Goal: Transaction & Acquisition: Book appointment/travel/reservation

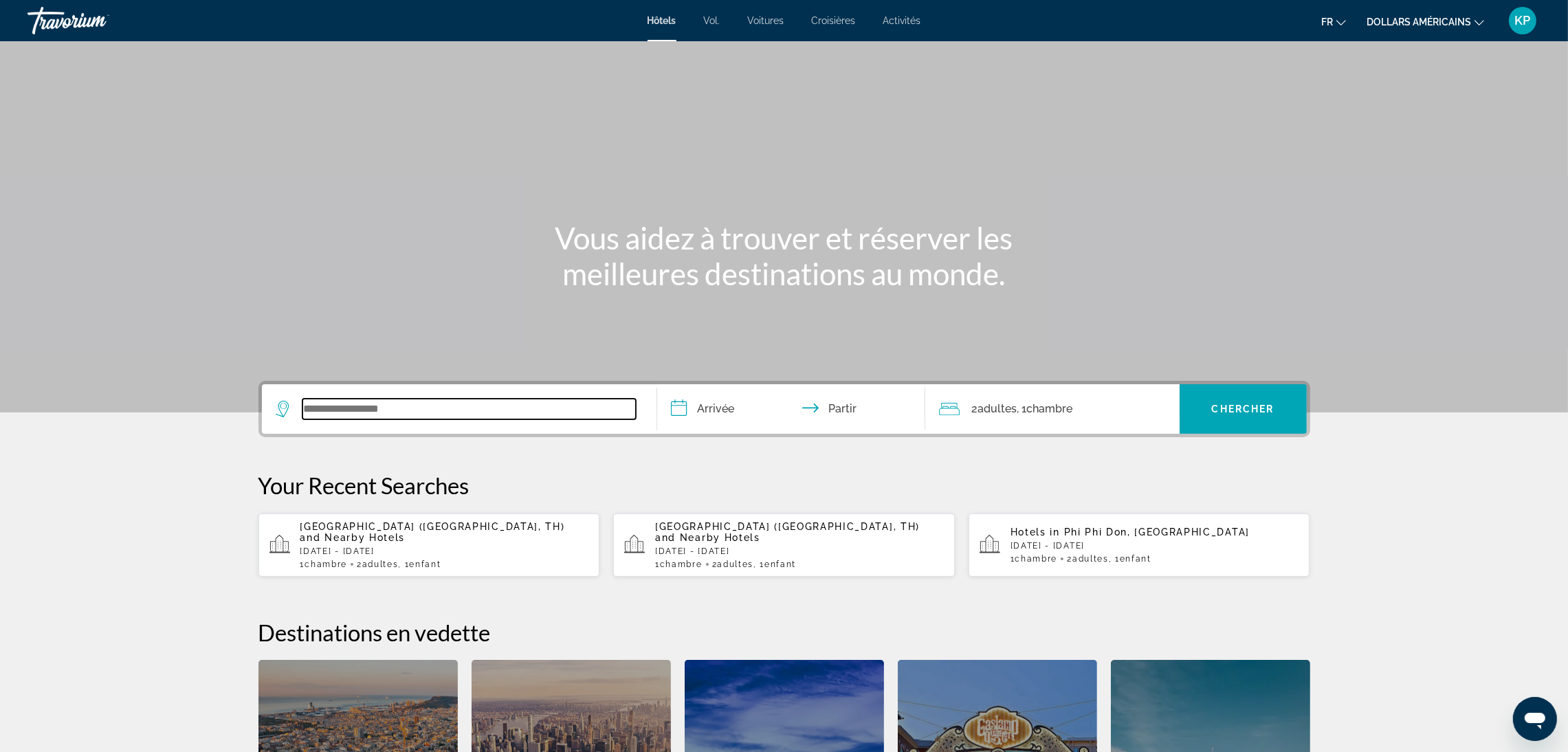
click at [443, 410] on input "Widget de recherche" at bounding box center [468, 408] width 333 height 20
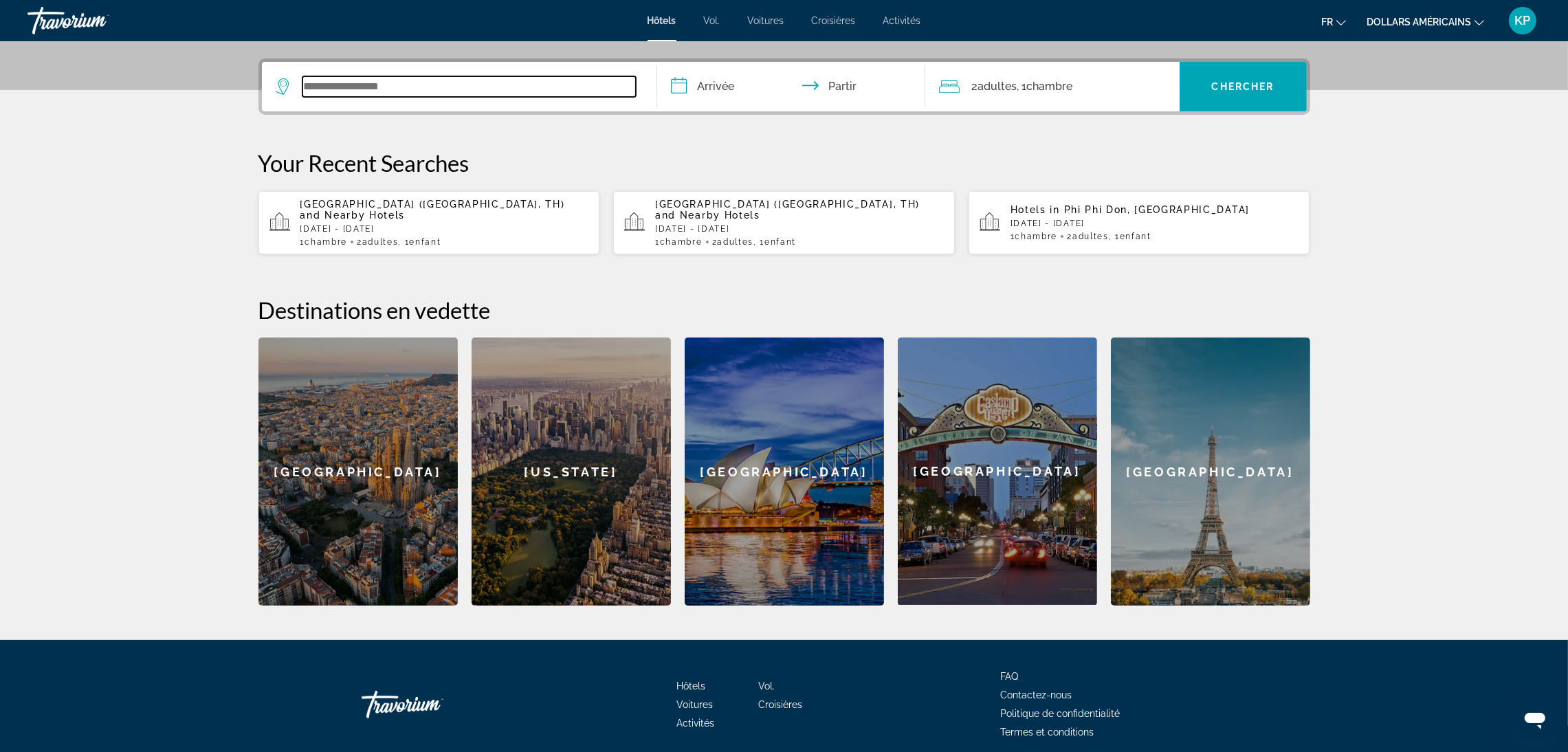
scroll to position [336, 0]
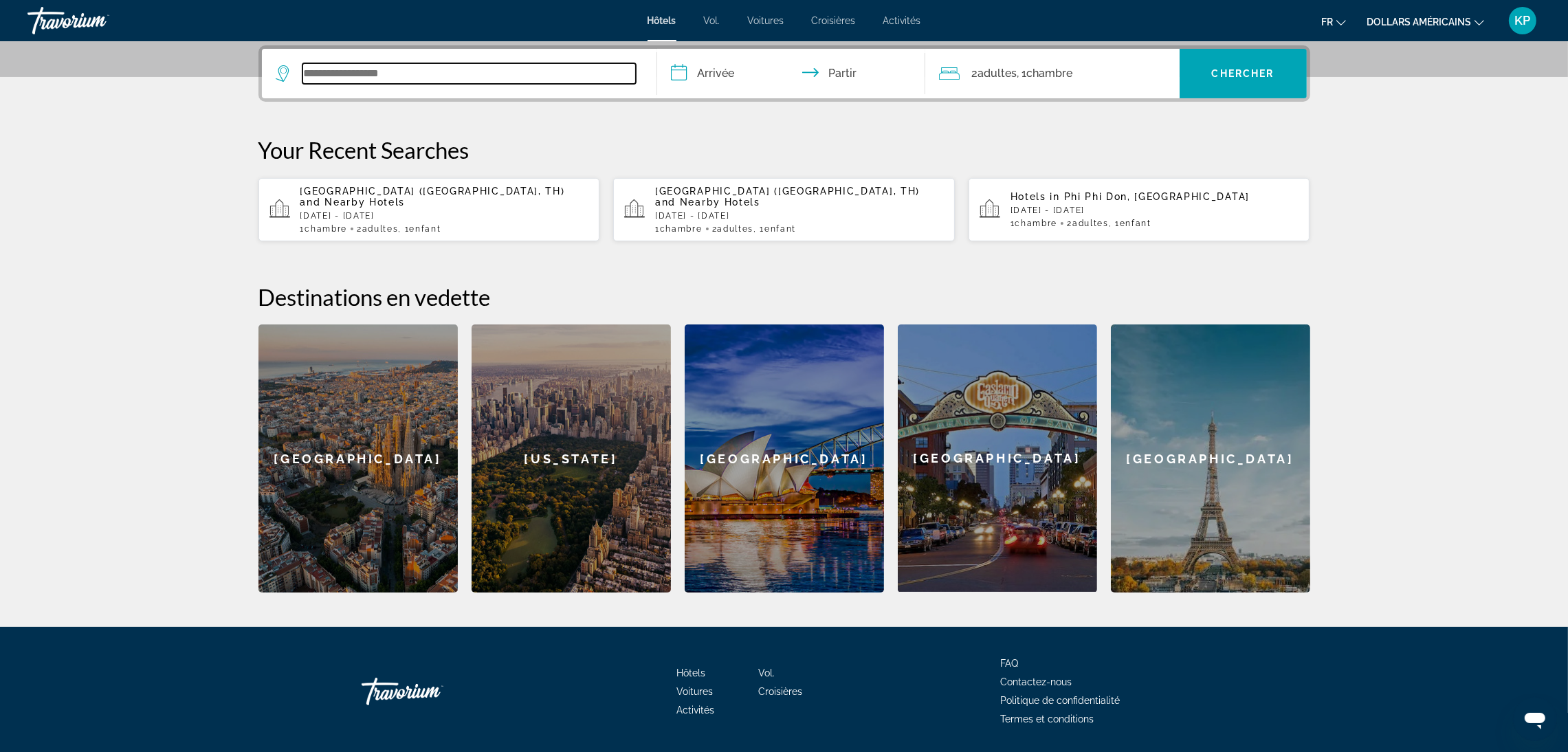
paste input "**********"
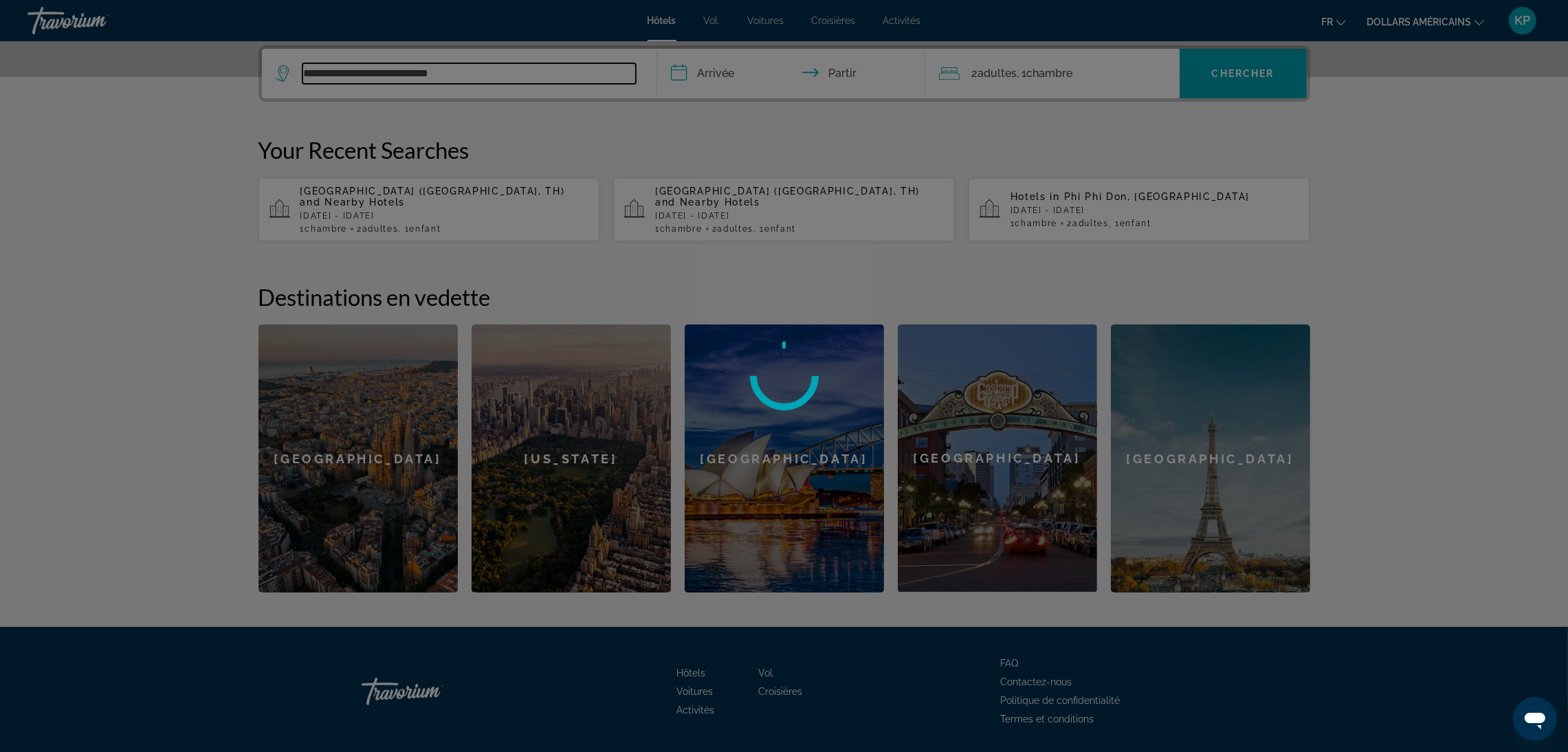
type input "**********"
click at [736, 72] on div at bounding box center [784, 376] width 1568 height 752
click at [726, 80] on div at bounding box center [784, 376] width 1568 height 752
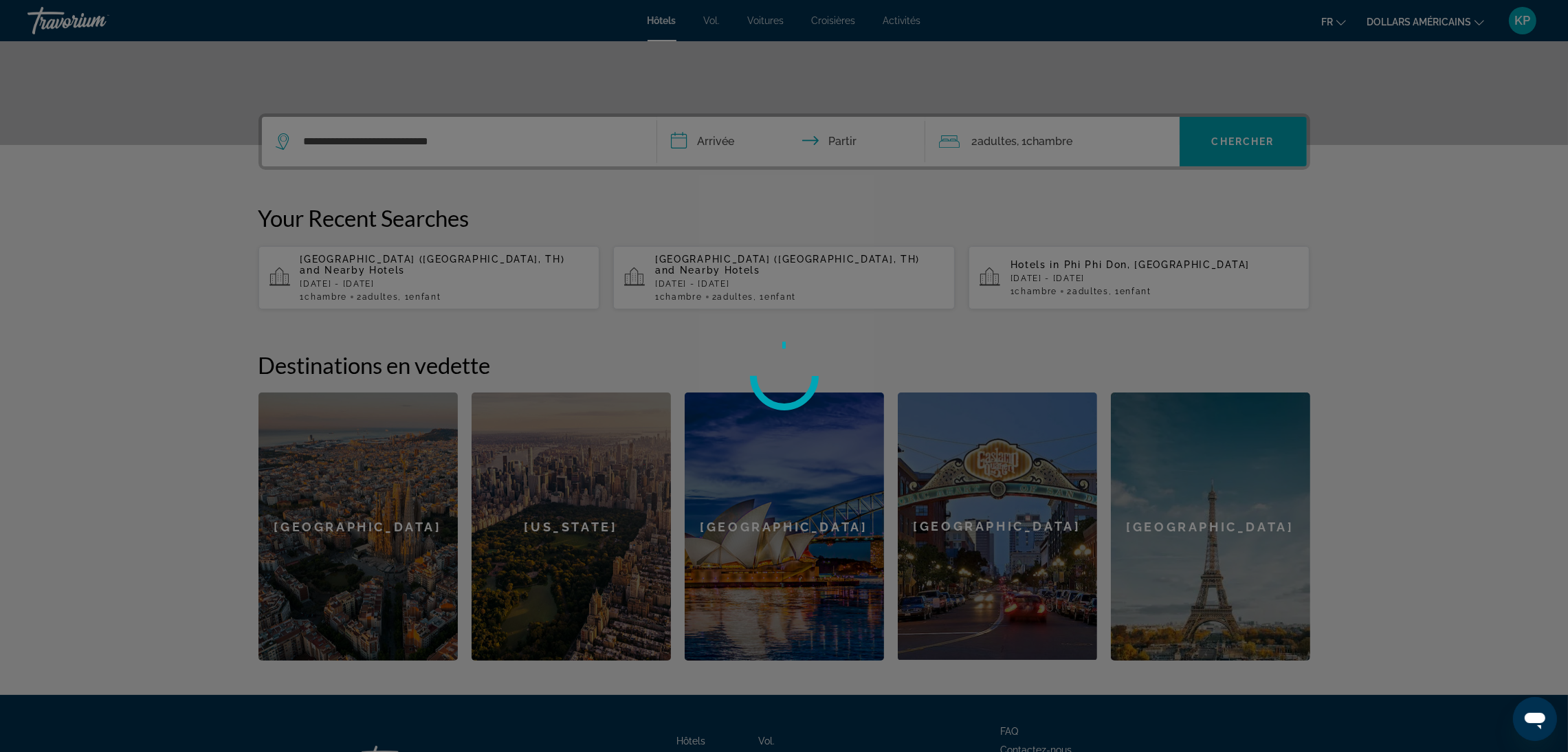
scroll to position [232, 0]
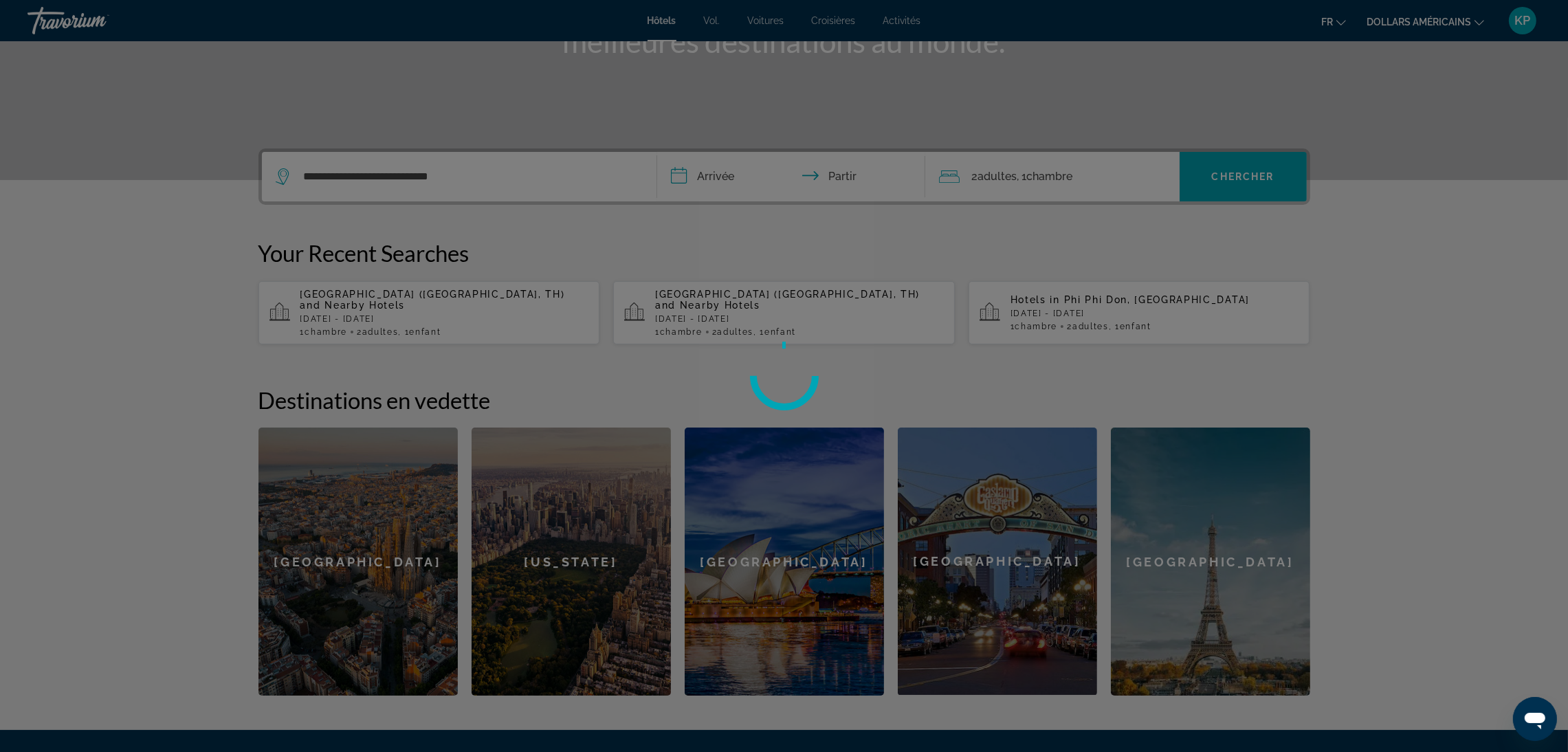
click at [722, 166] on div at bounding box center [784, 376] width 1568 height 752
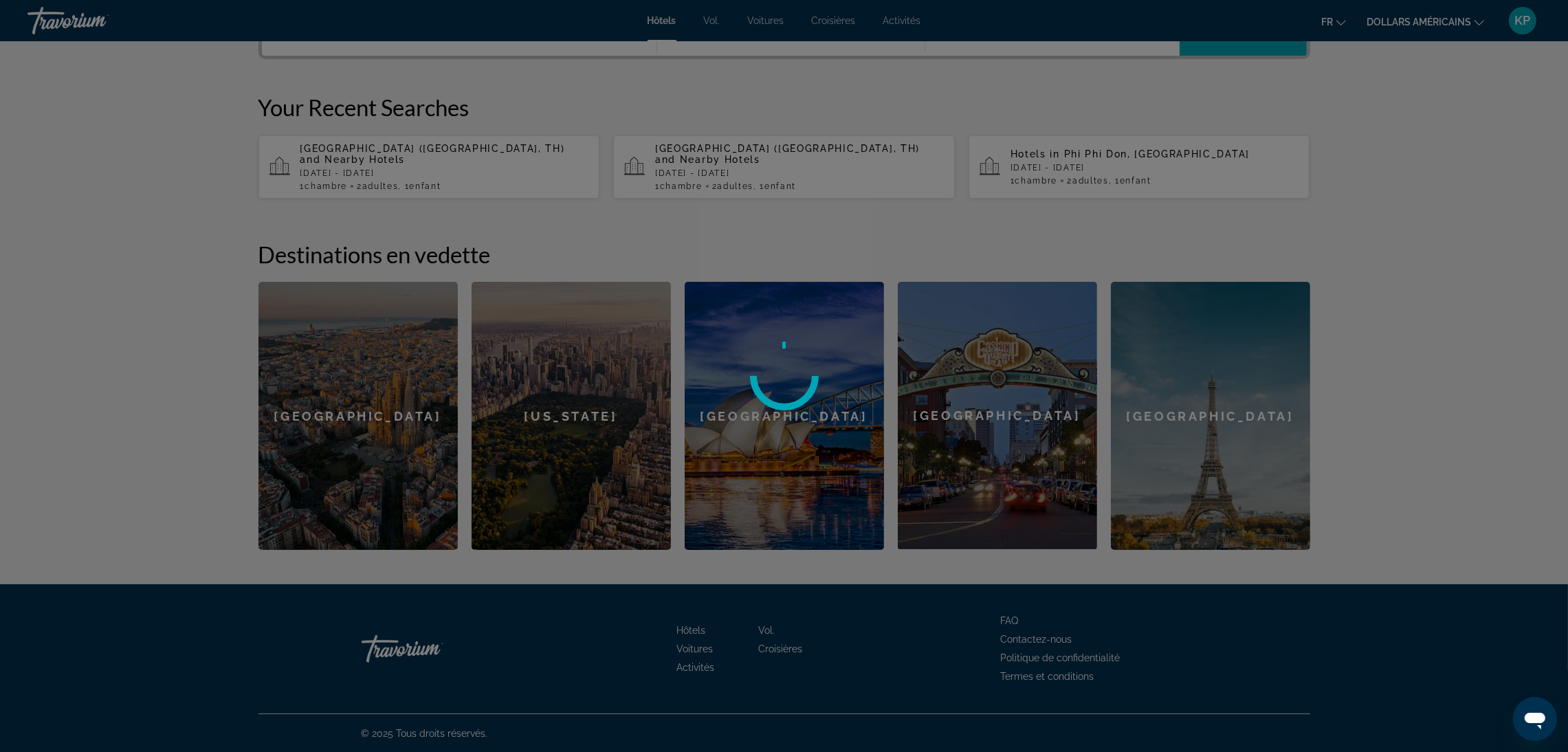
scroll to position [171, 0]
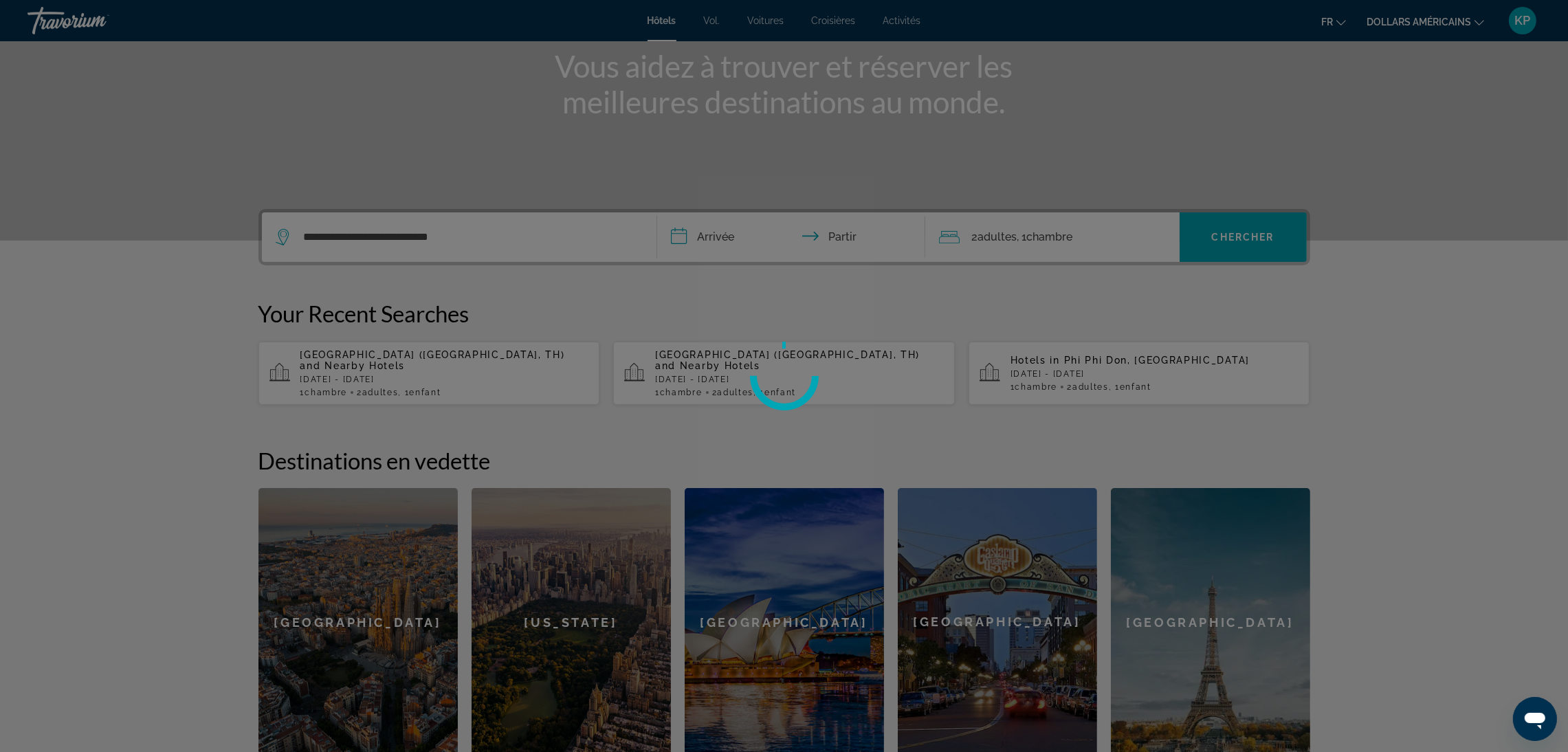
click at [1248, 243] on div at bounding box center [784, 376] width 1568 height 752
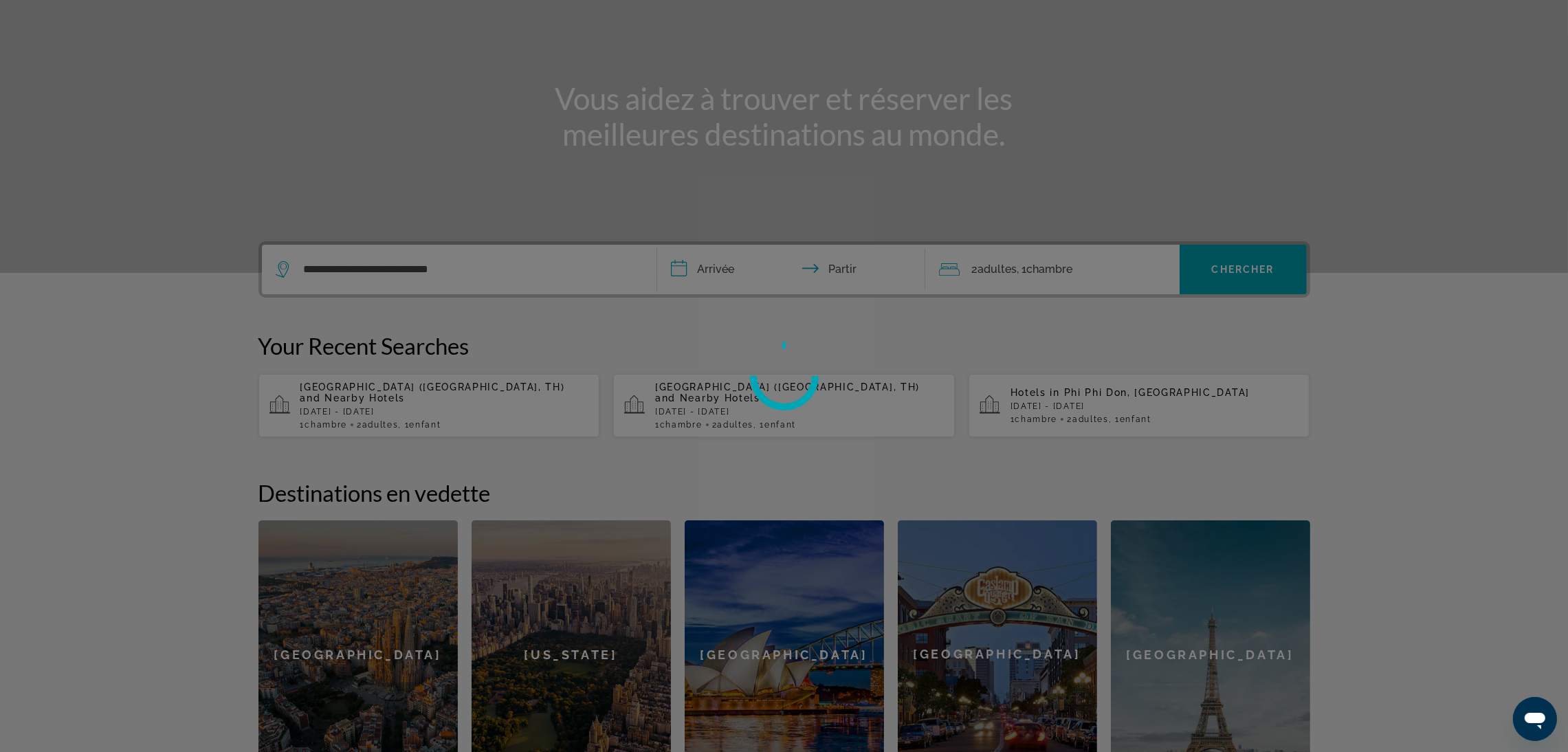
scroll to position [0, 0]
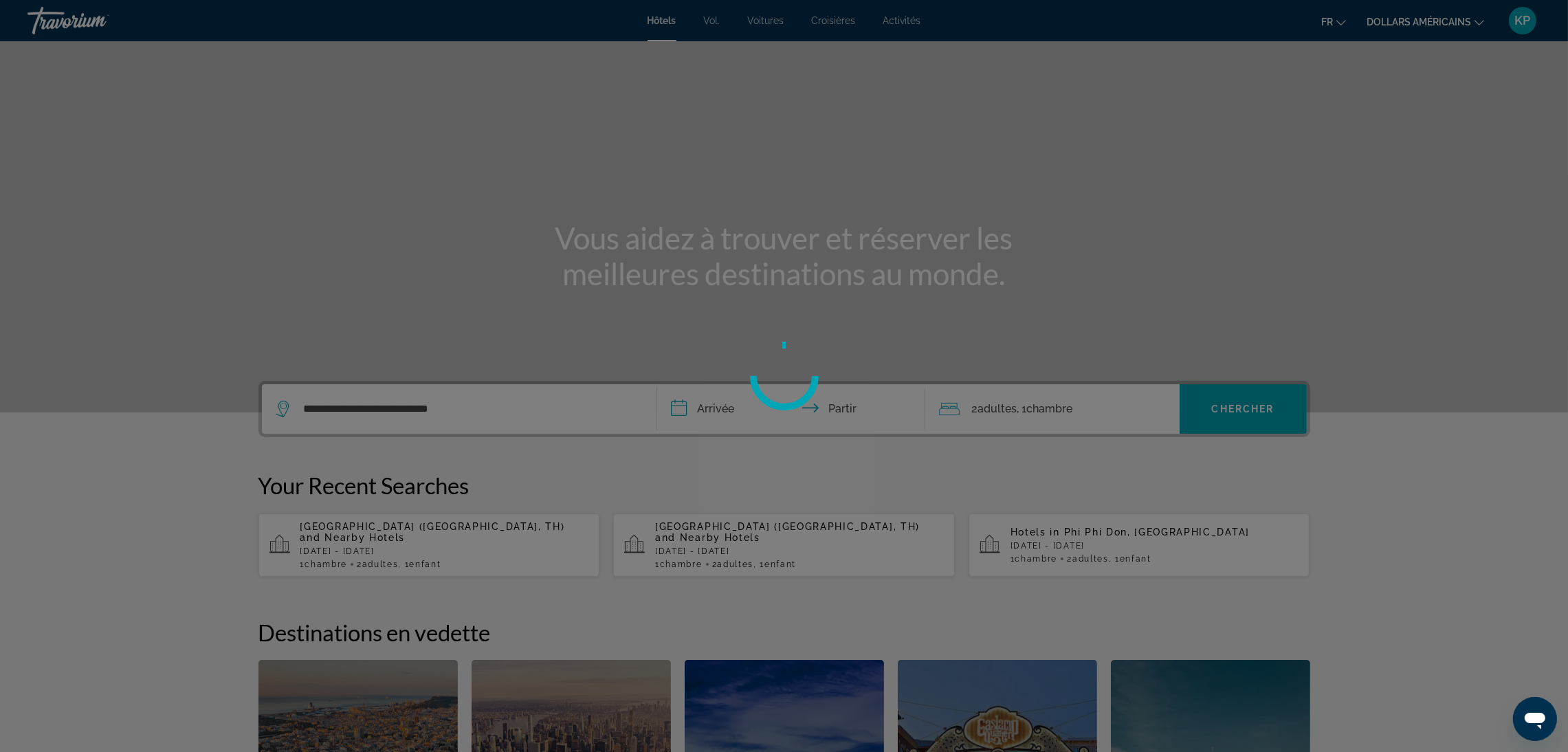
click at [605, 399] on div at bounding box center [784, 376] width 1568 height 752
click at [527, 406] on div at bounding box center [784, 376] width 1568 height 752
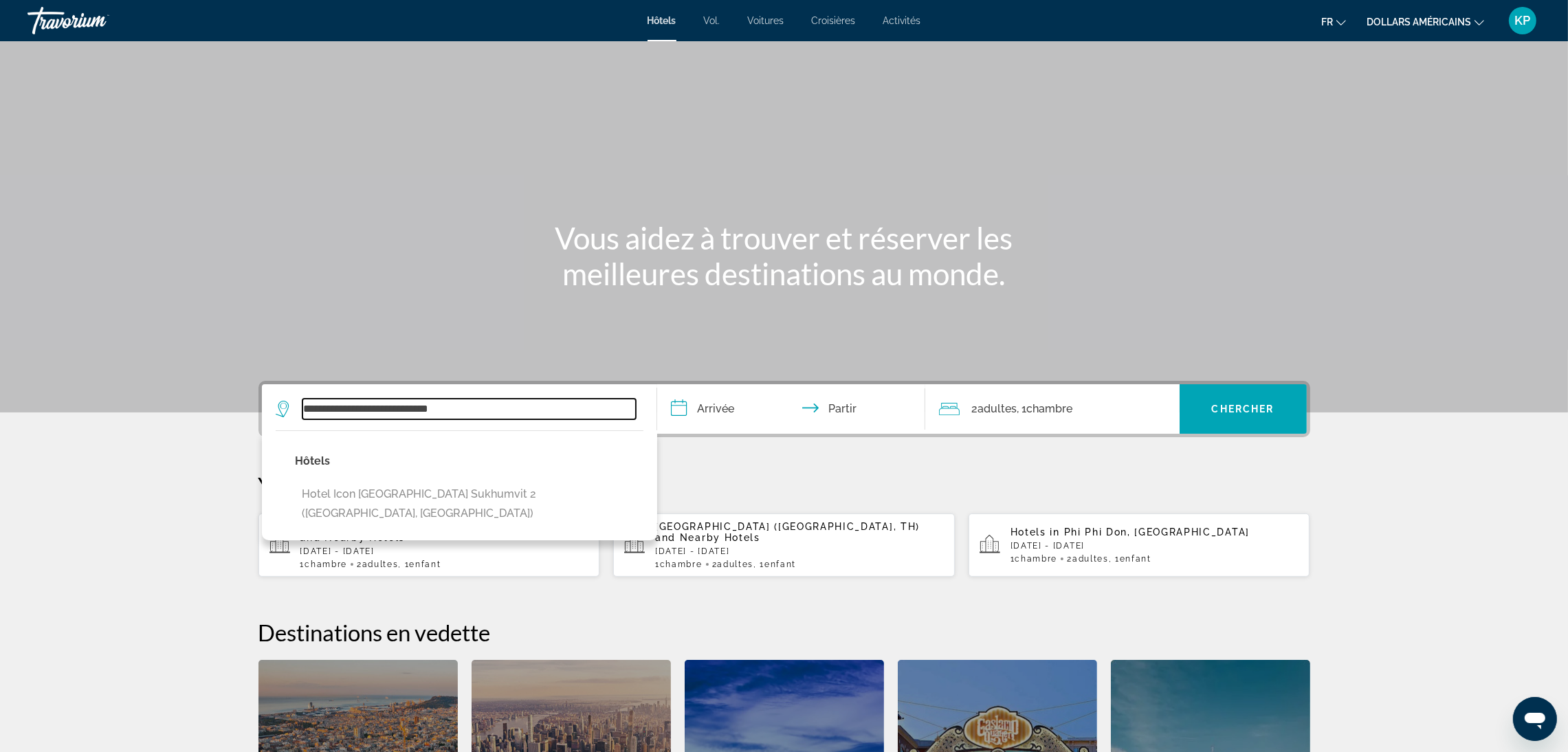
click at [537, 416] on input "**********" at bounding box center [468, 408] width 333 height 20
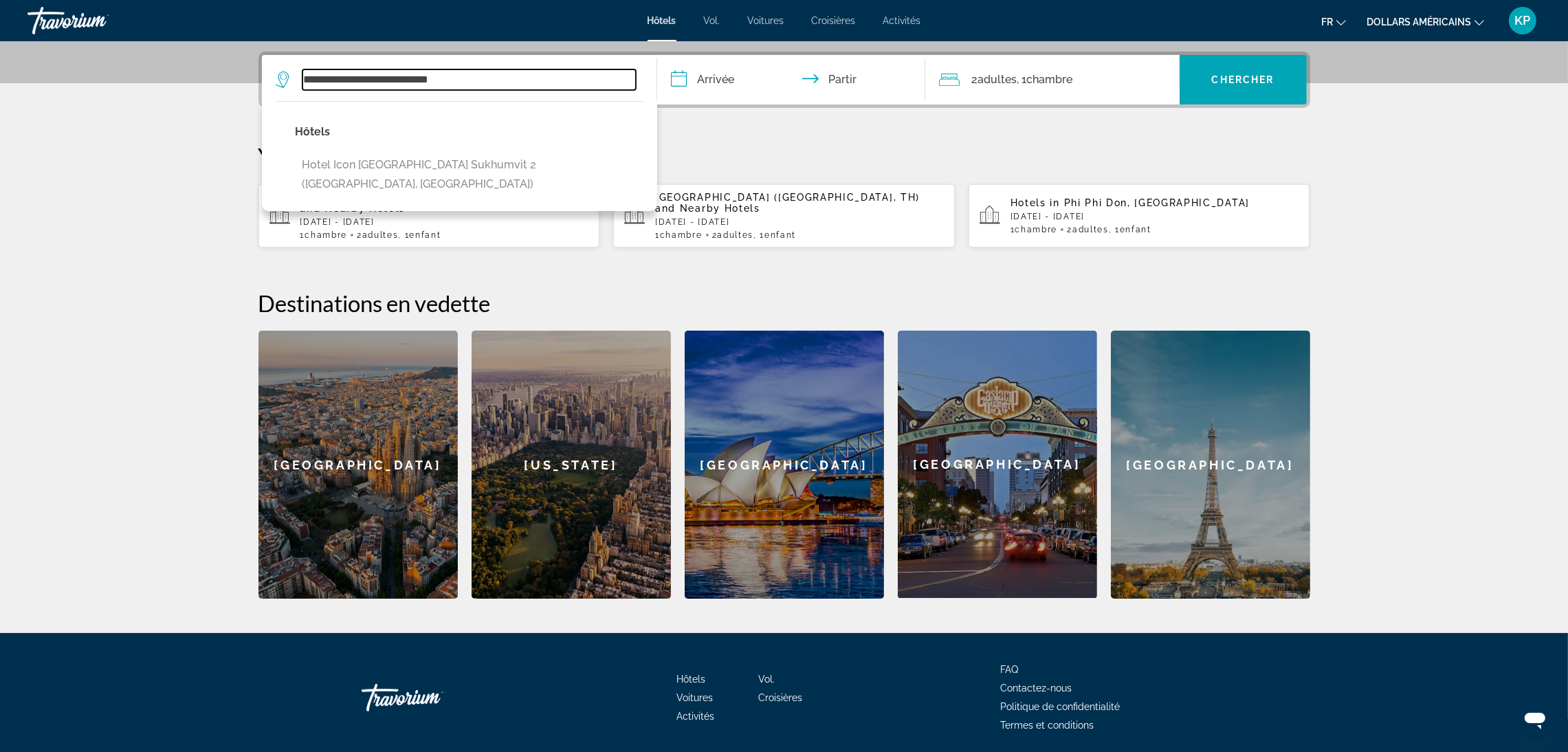
scroll to position [336, 0]
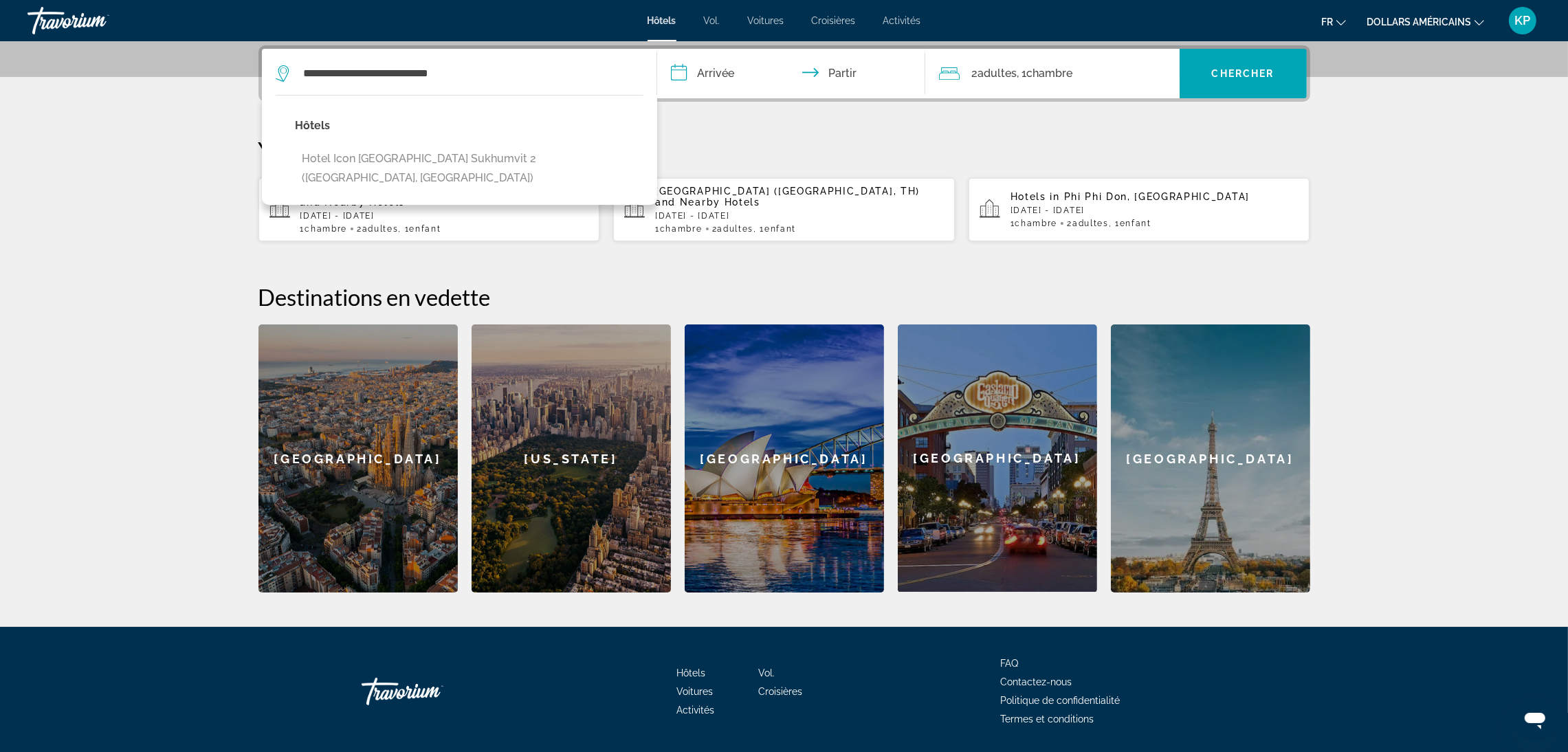
click at [727, 82] on input "**********" at bounding box center [795, 75] width 274 height 54
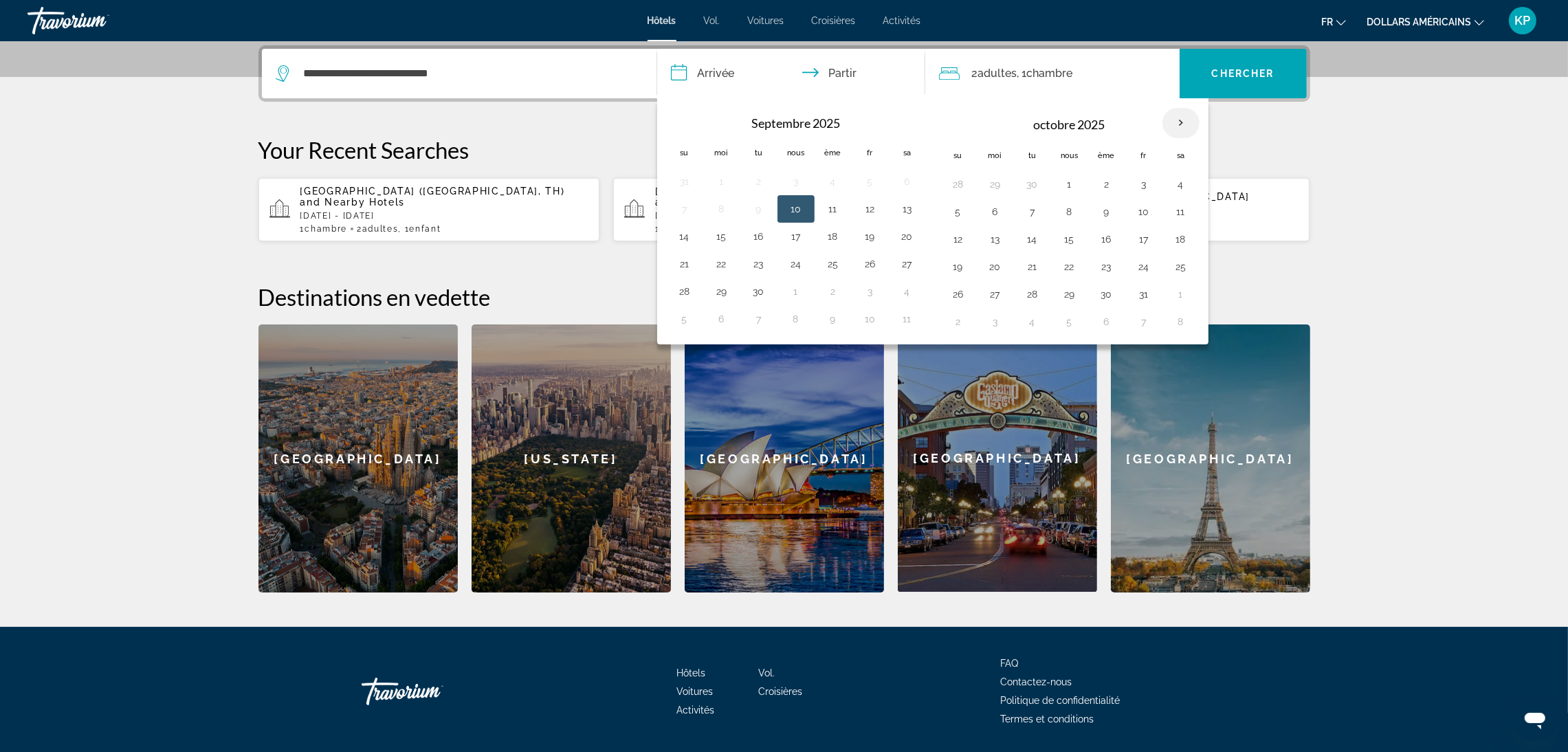
click at [1177, 119] on th "Mois prochain" at bounding box center [1181, 123] width 37 height 30
click at [1117, 257] on td "23" at bounding box center [1107, 266] width 37 height 27
click at [1102, 268] on button "23" at bounding box center [1107, 267] width 22 height 19
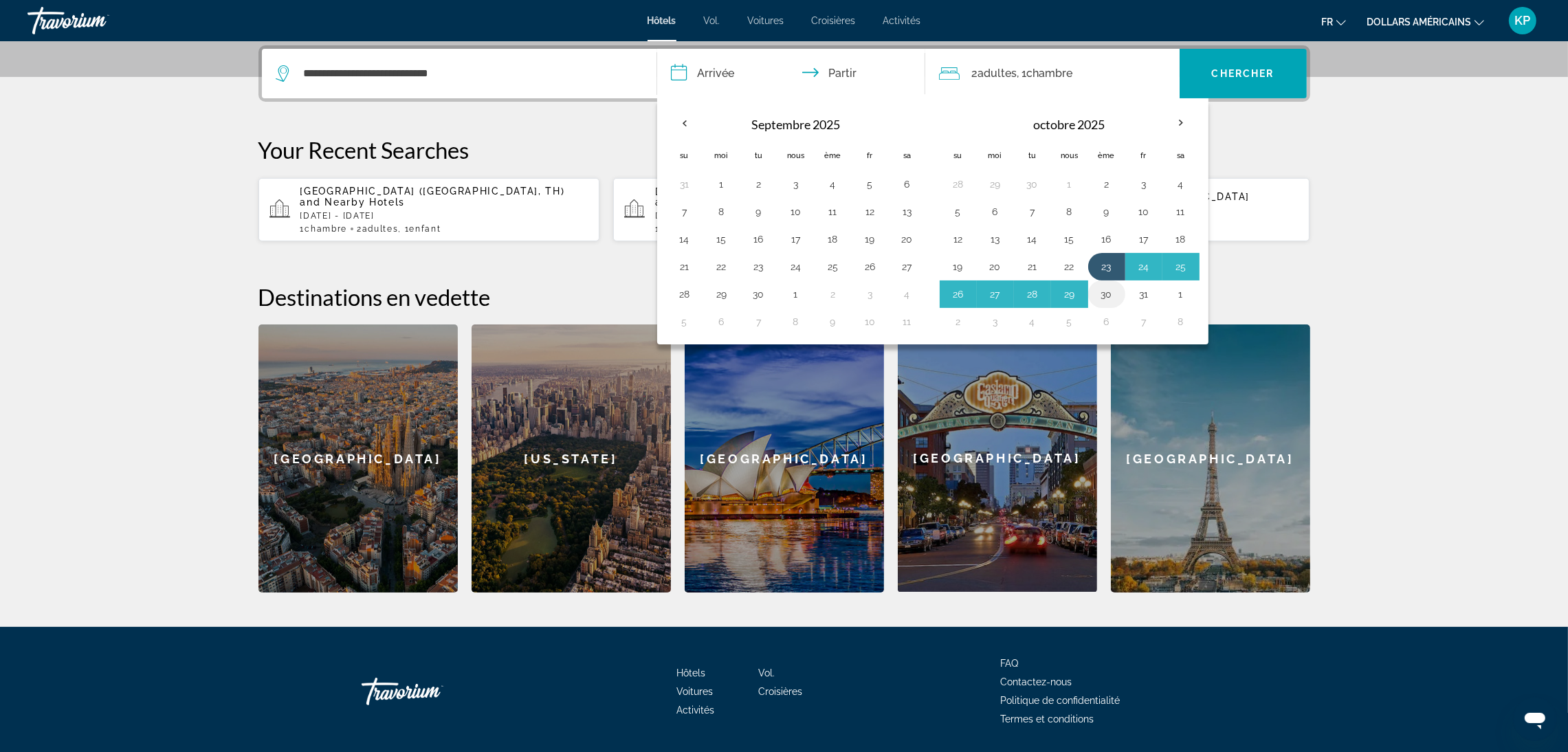
click at [1110, 301] on button "30" at bounding box center [1107, 294] width 22 height 19
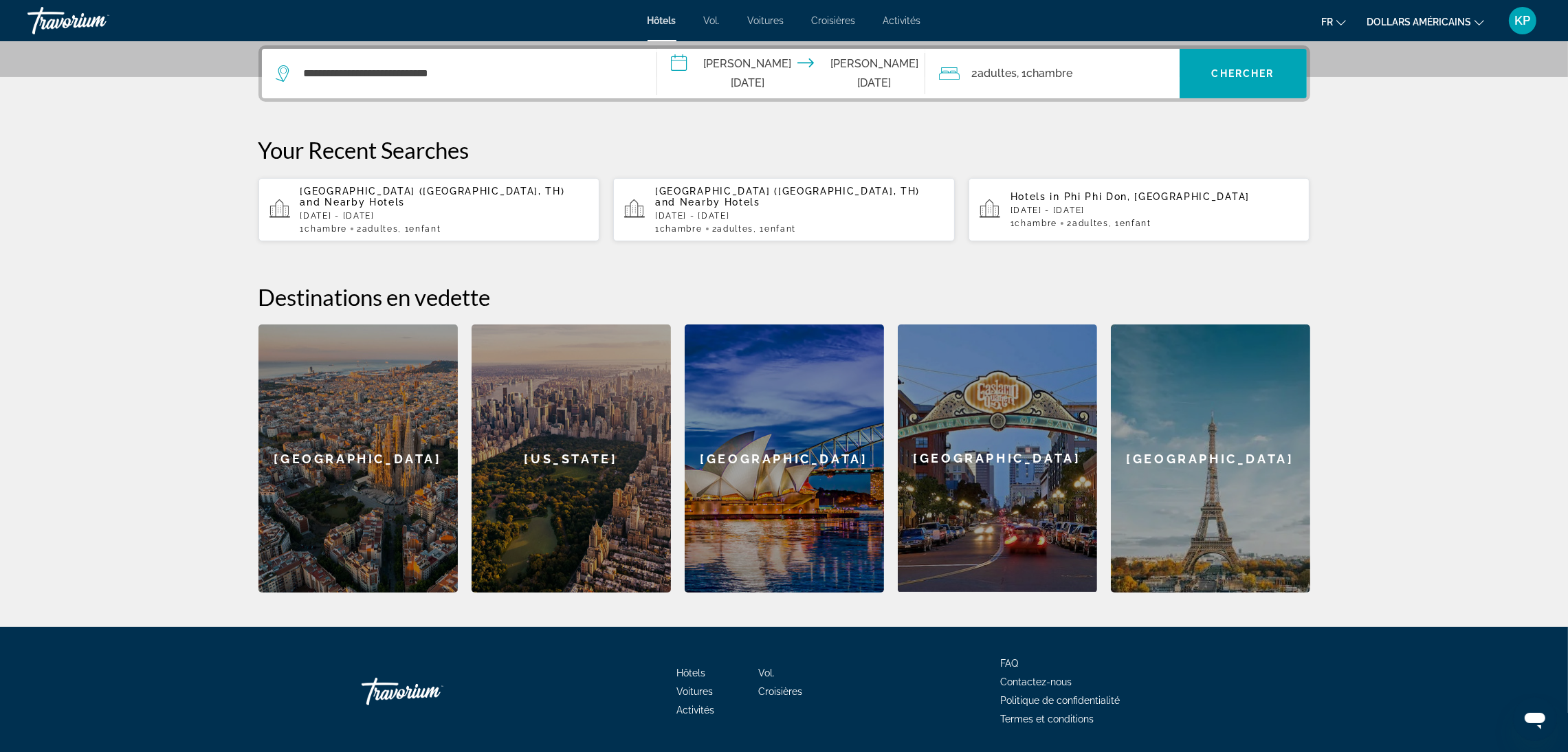
click at [1033, 72] on font "Chambre" at bounding box center [1050, 72] width 46 height 13
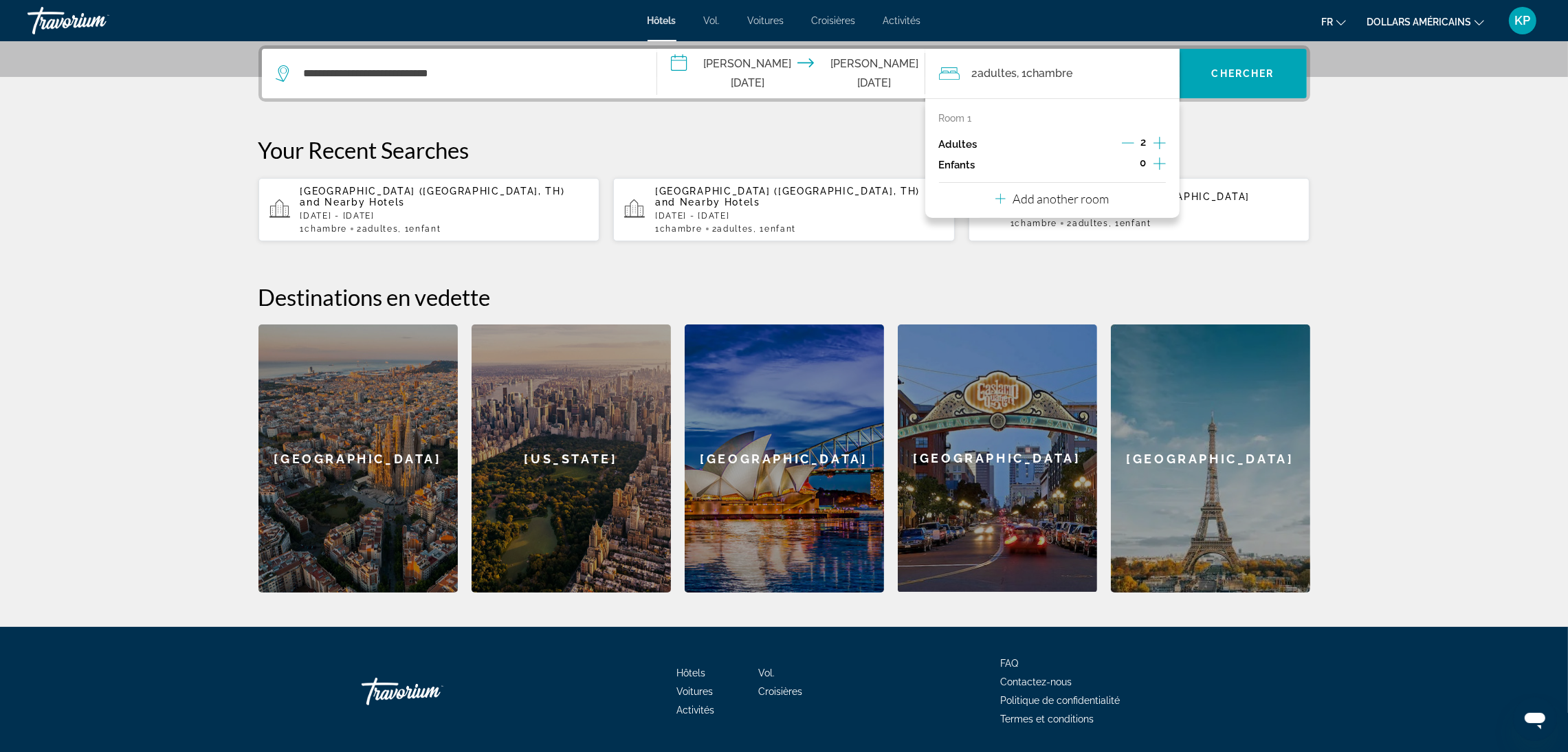
click at [1157, 165] on icon "Increment children" at bounding box center [1160, 163] width 12 height 17
click at [1009, 204] on span "Travelers: 2 adults, 1 child" at bounding box center [990, 201] width 80 height 17
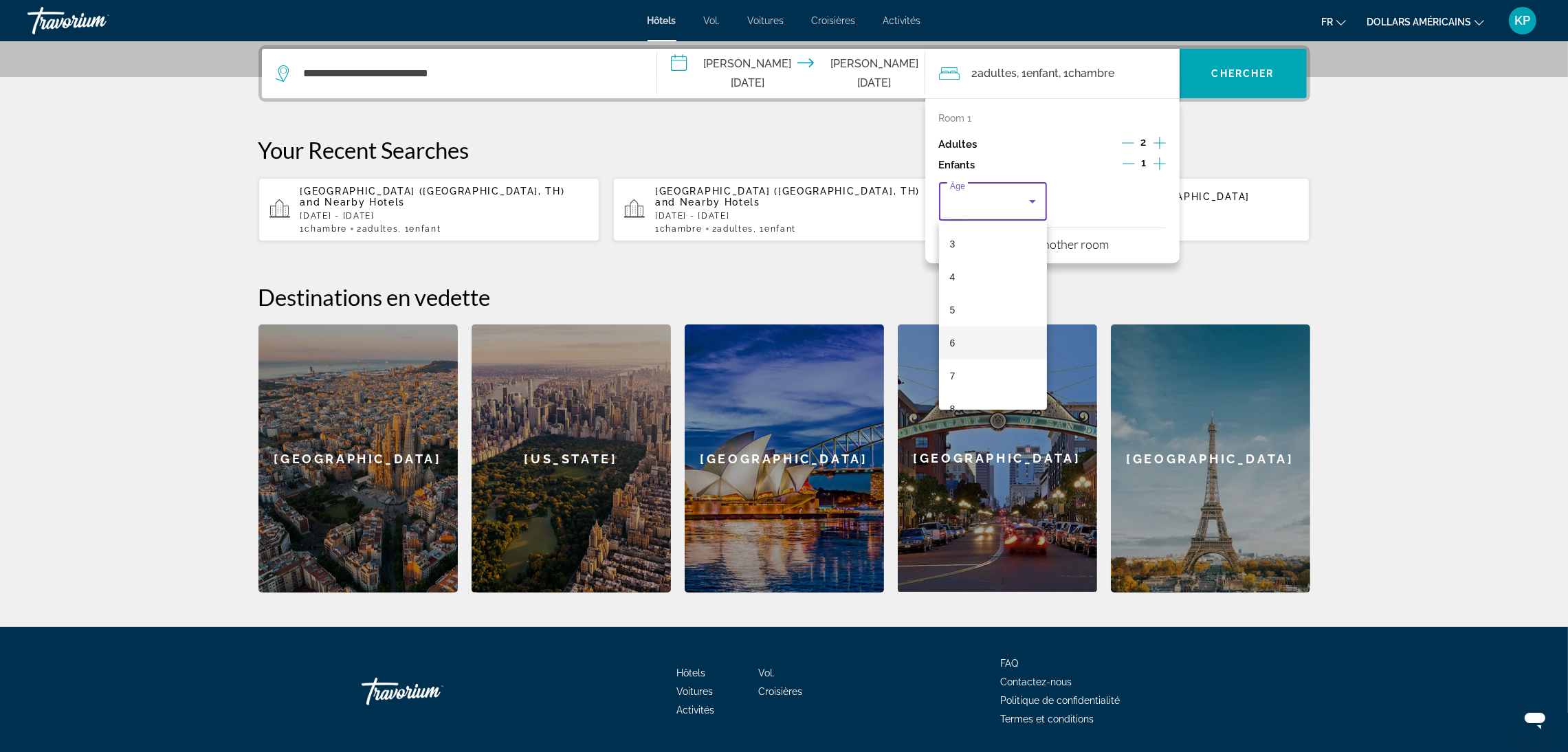
scroll to position [103, 0]
click at [973, 338] on mat-option "6" at bounding box center [993, 337] width 109 height 33
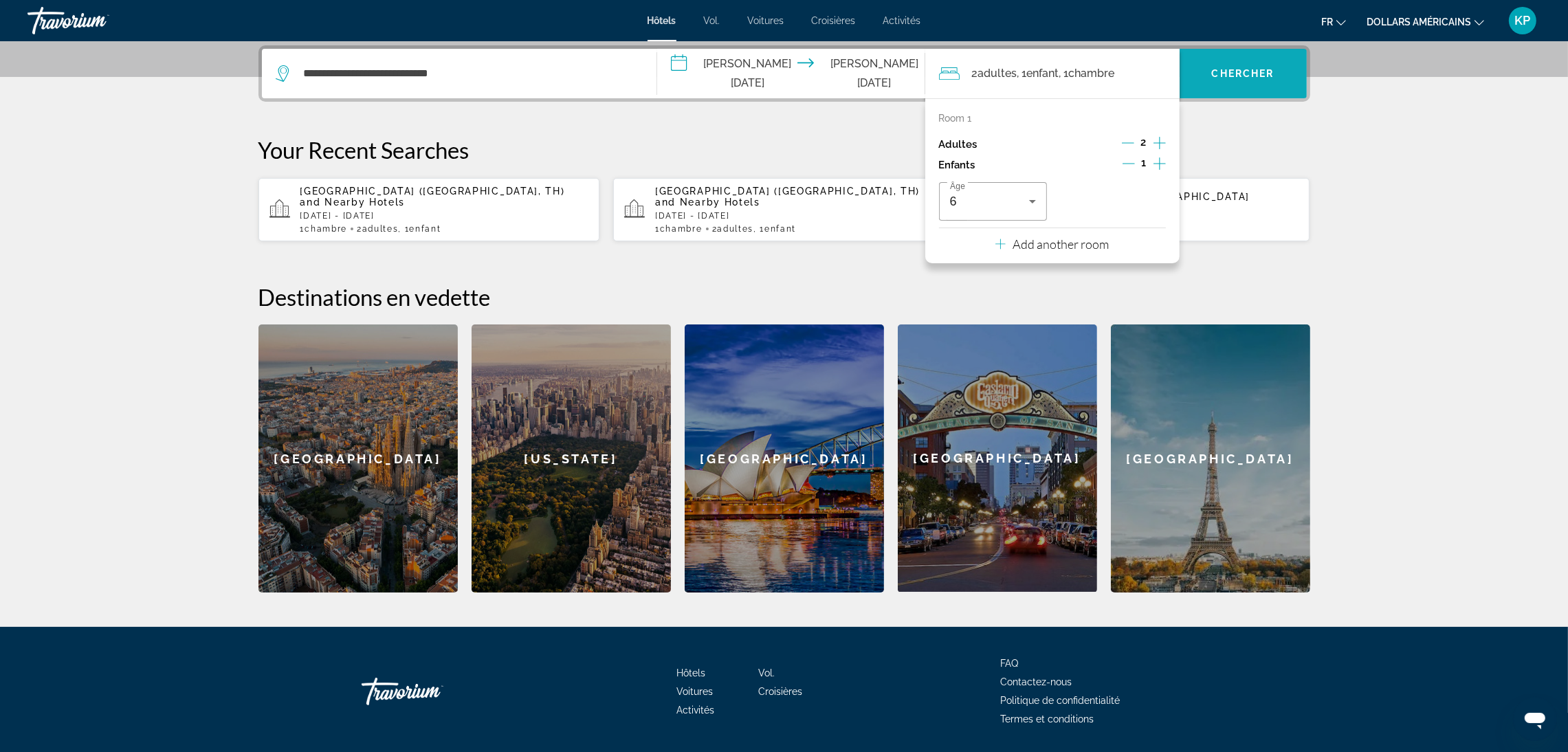
click at [1267, 75] on font "Chercher" at bounding box center [1243, 73] width 63 height 11
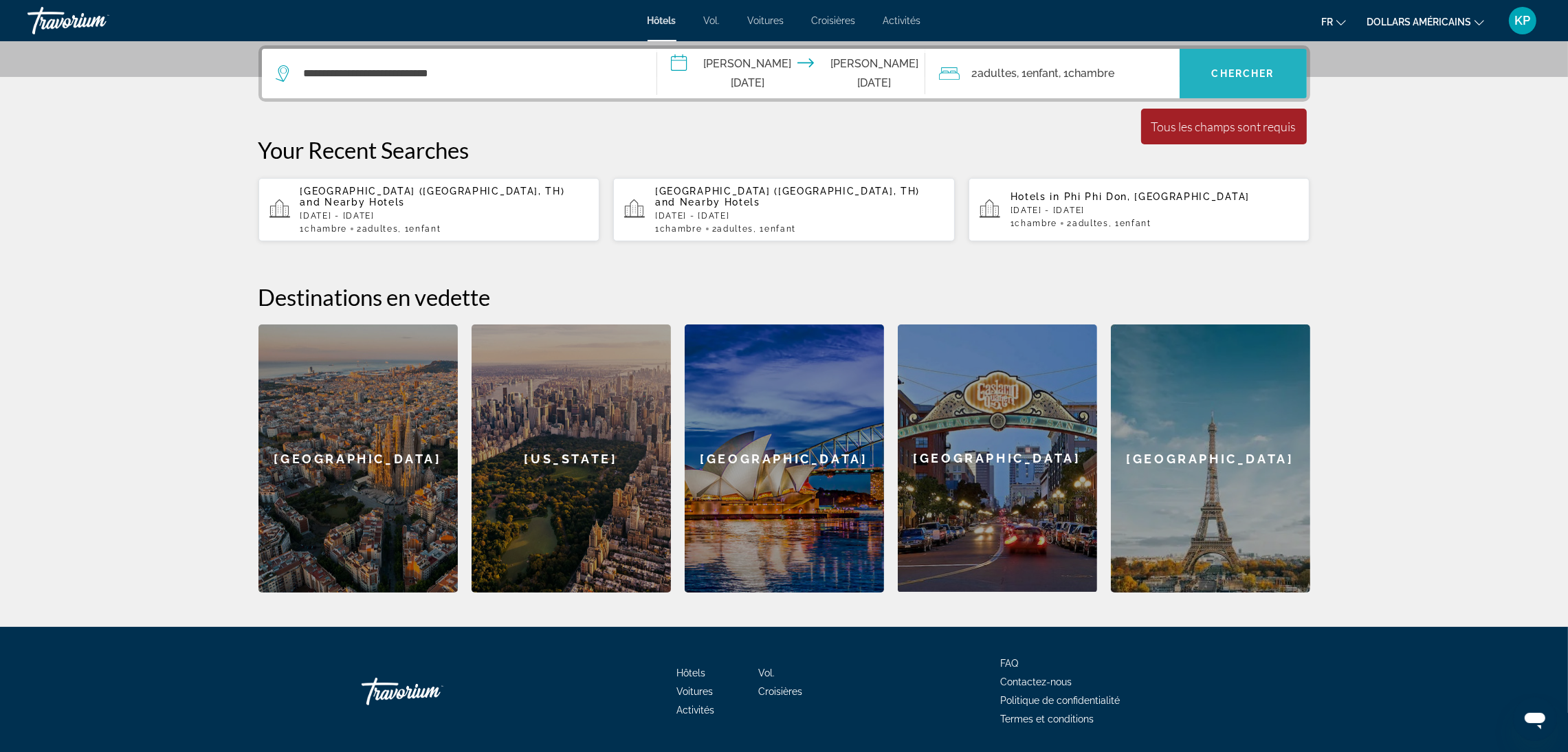
click at [1265, 72] on font "Chercher" at bounding box center [1243, 73] width 63 height 11
click at [1248, 70] on font "Chercher" at bounding box center [1243, 73] width 63 height 11
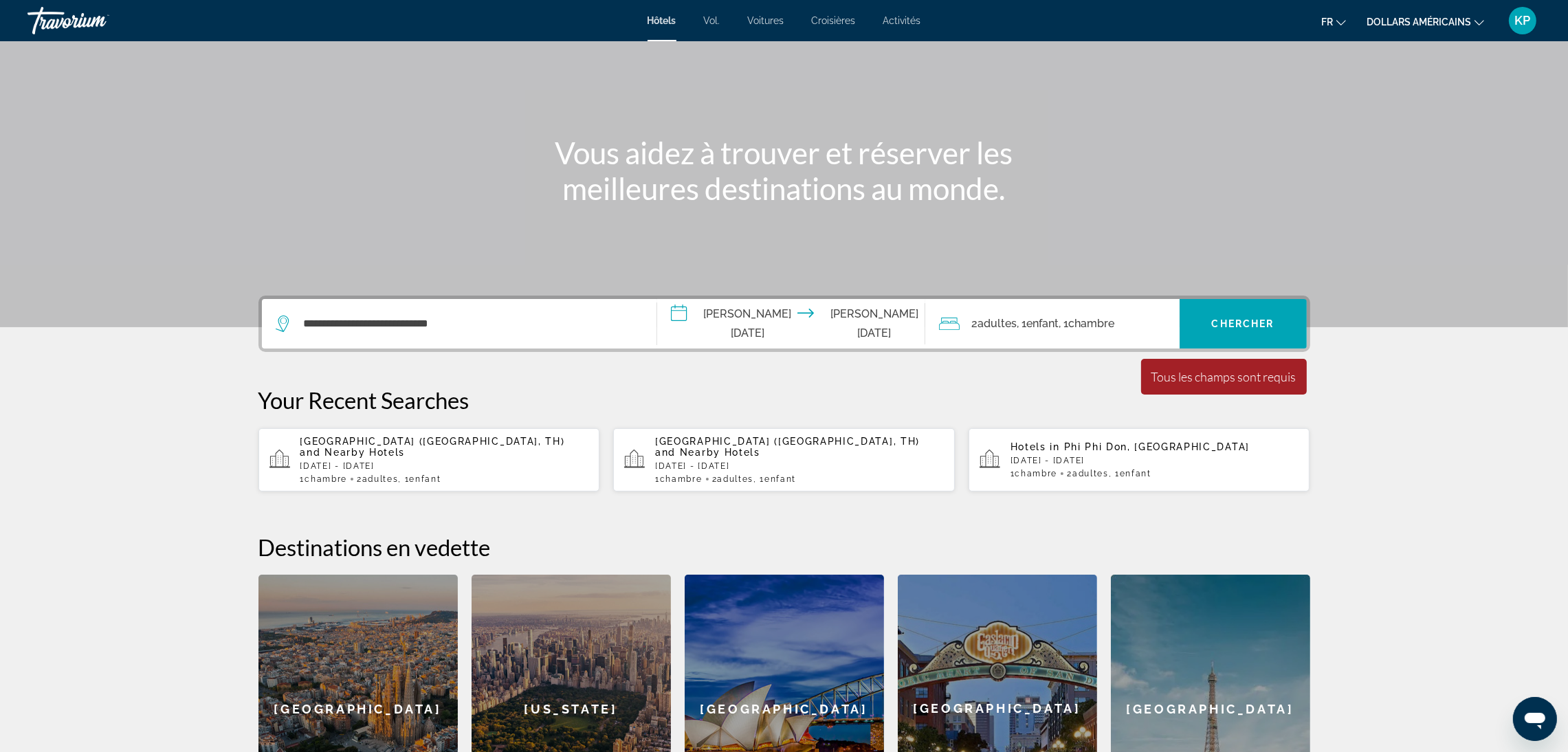
scroll to position [69, 0]
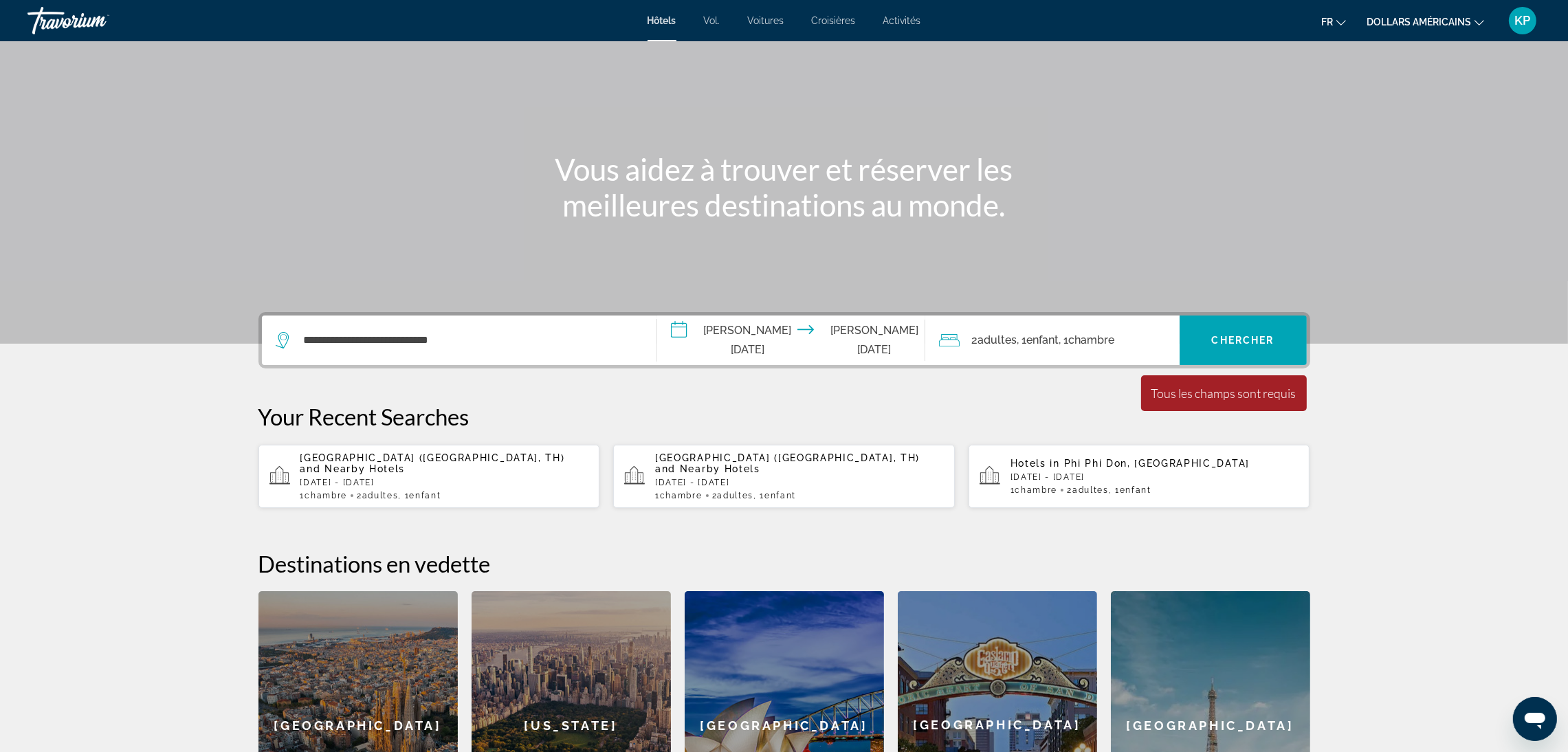
click at [757, 342] on input "**********" at bounding box center [795, 342] width 274 height 54
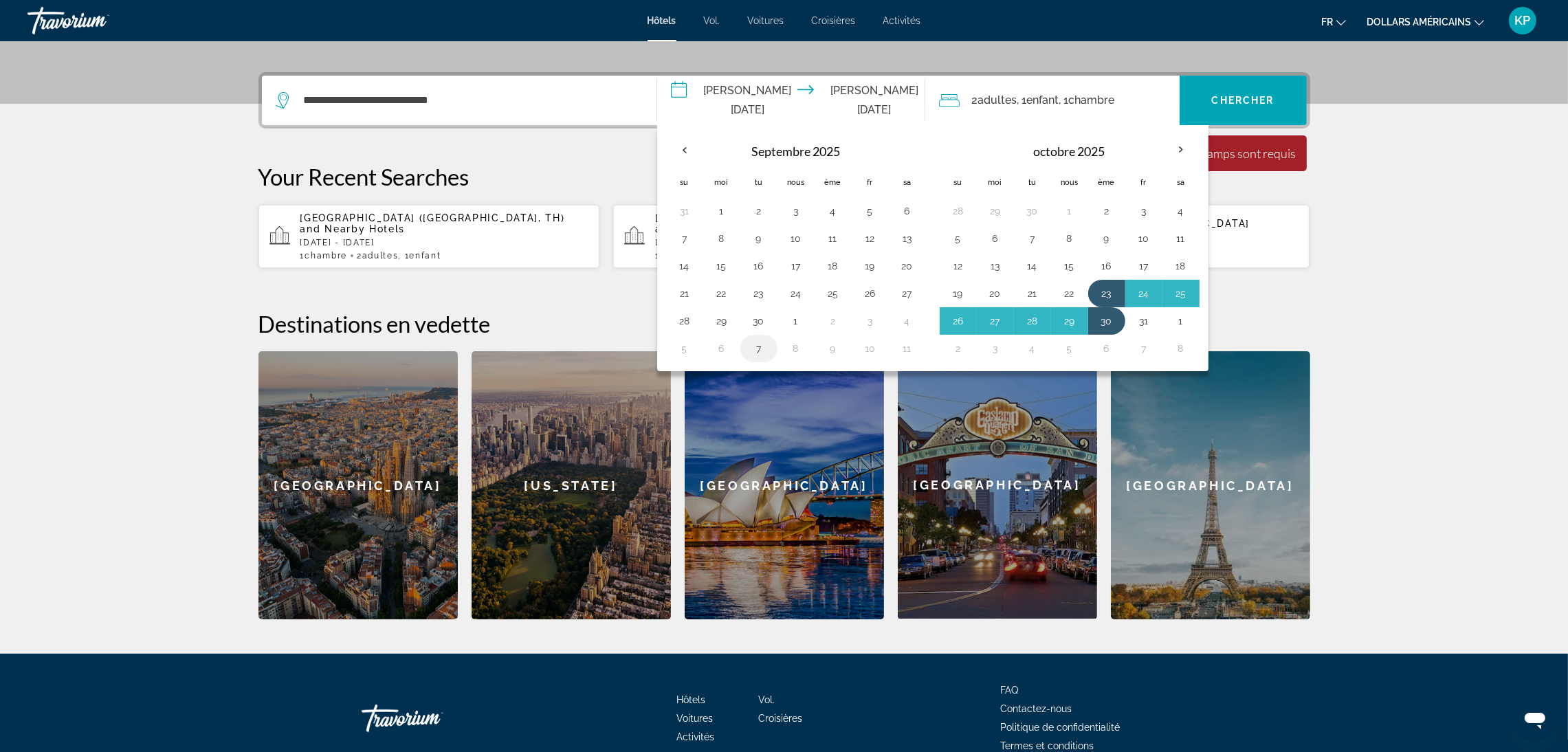
scroll to position [336, 0]
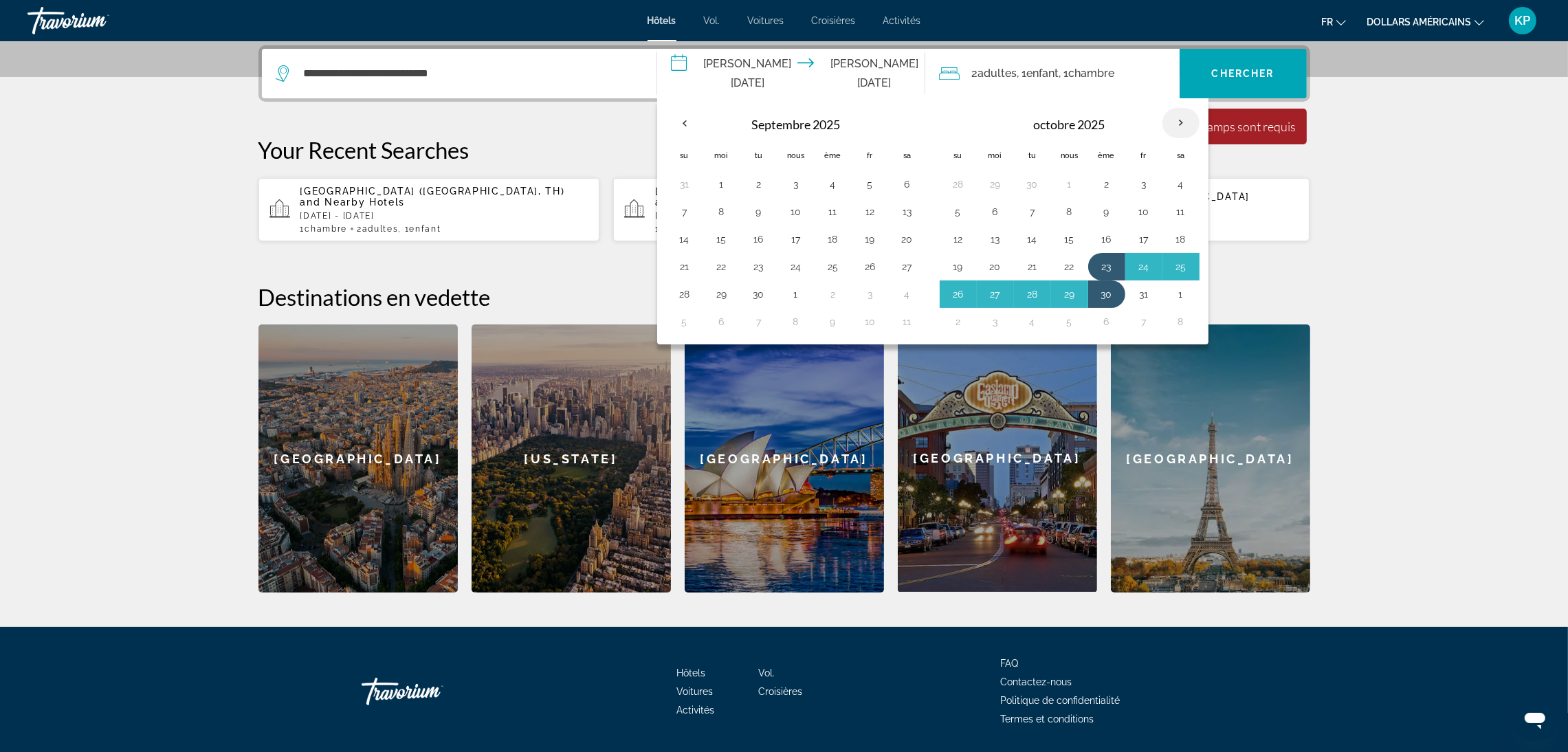
click at [1177, 119] on th "Mois prochain" at bounding box center [1181, 123] width 37 height 30
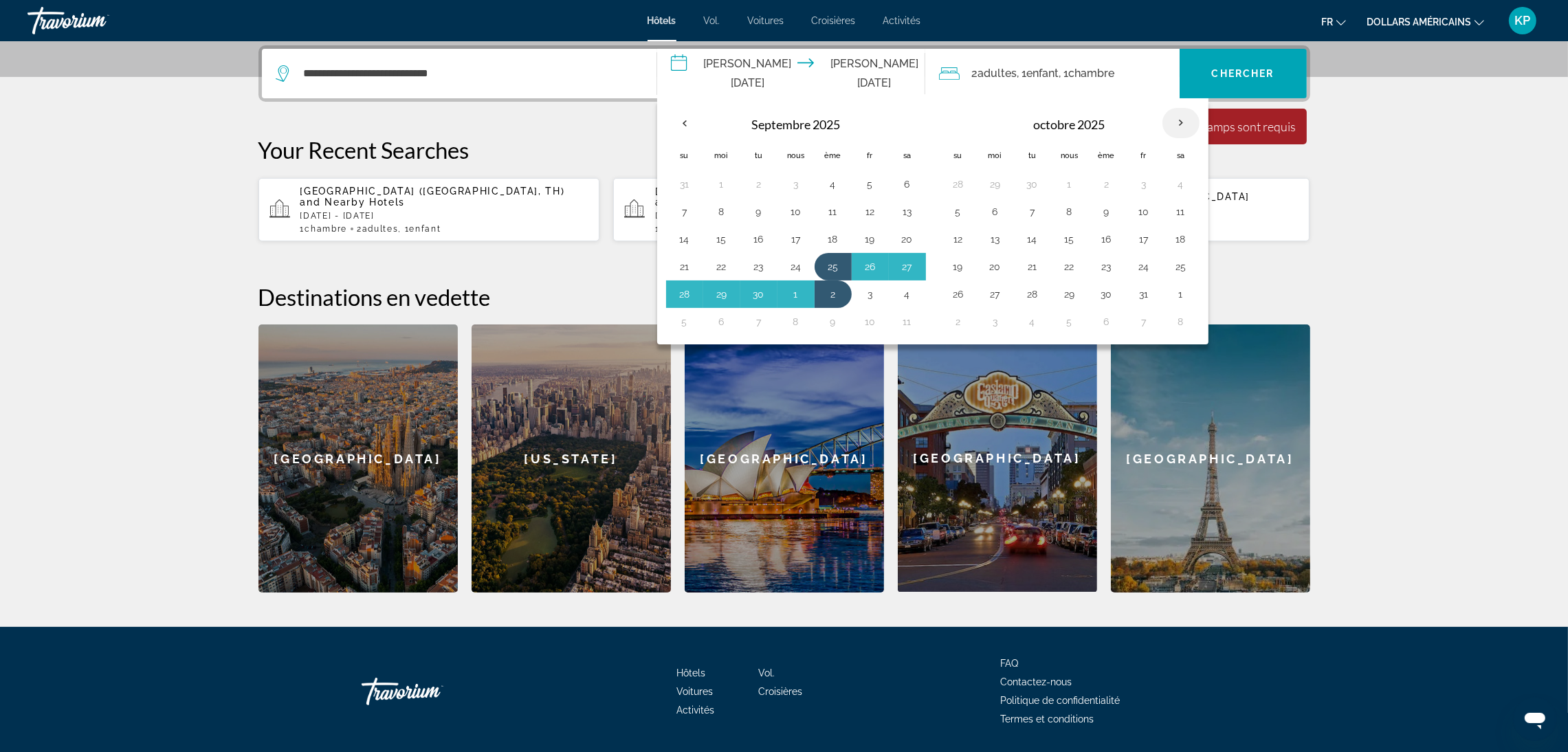
click at [1177, 119] on th "Mois prochain" at bounding box center [1181, 123] width 37 height 30
click at [1175, 119] on th "Mois prochain" at bounding box center [1181, 123] width 37 height 30
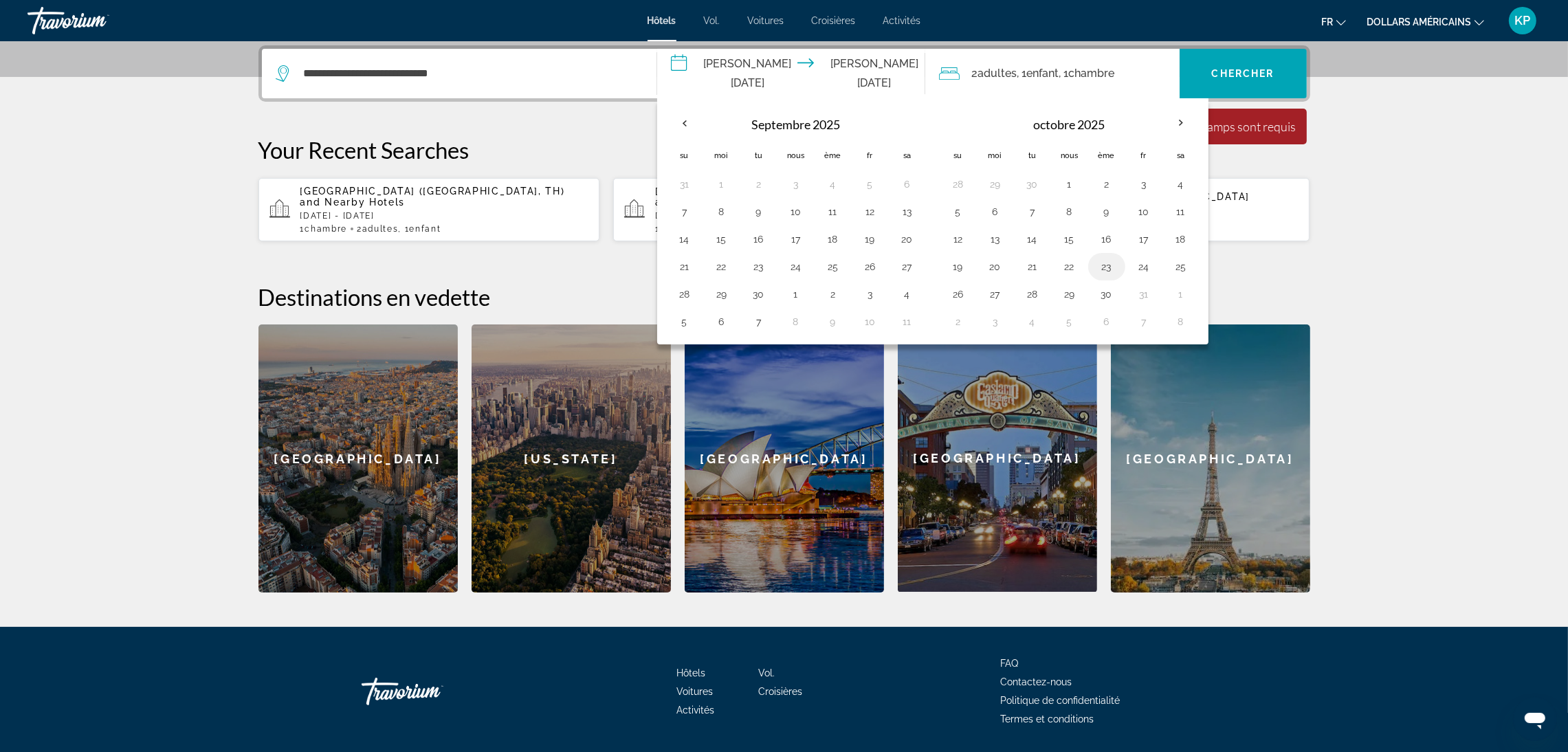
click at [1115, 262] on button "23" at bounding box center [1107, 267] width 22 height 19
click at [1140, 266] on button "24" at bounding box center [1144, 267] width 22 height 19
type input "**********"
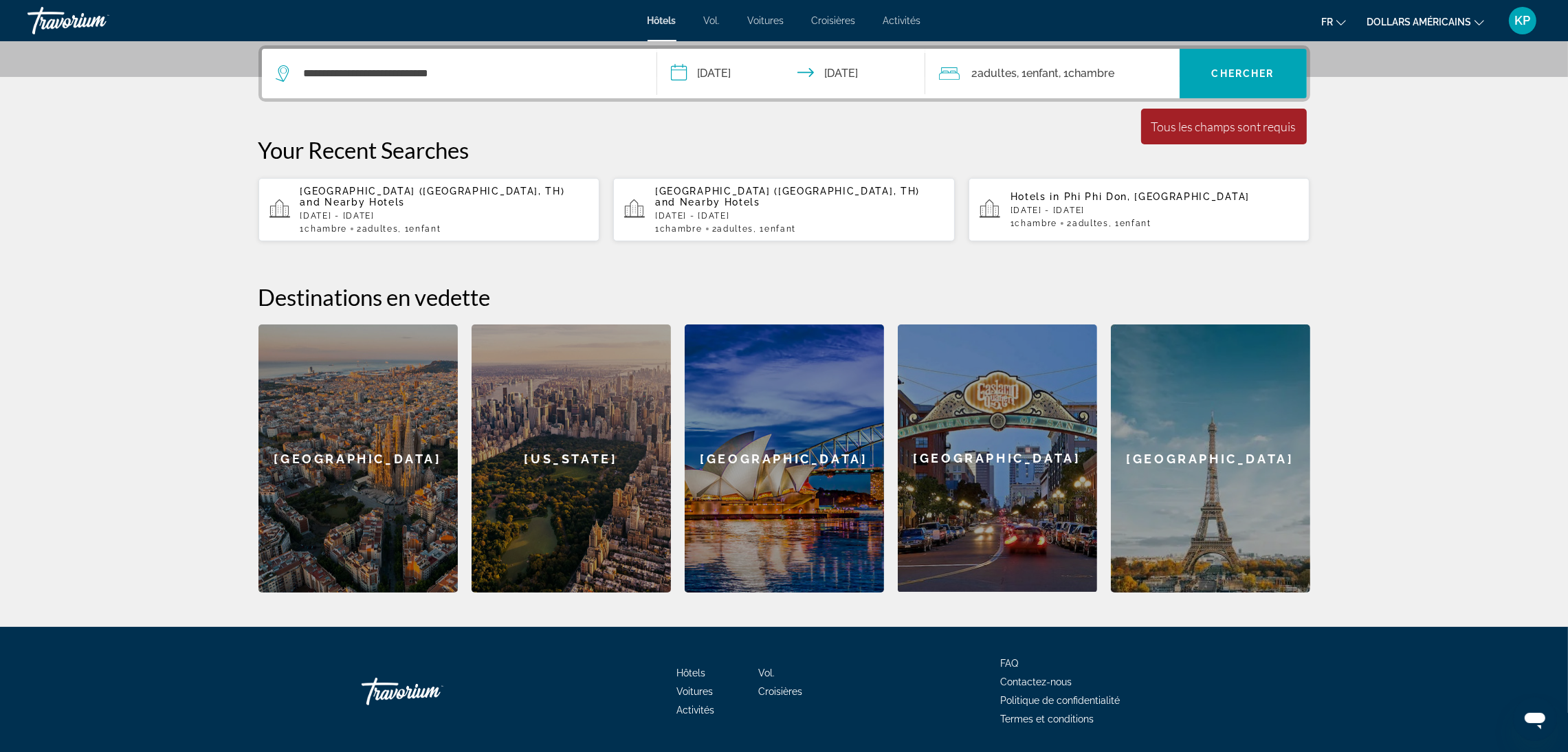
click at [1166, 124] on div "Tous les champs sont requis" at bounding box center [1224, 126] width 145 height 15
click at [1214, 79] on span "Widget de recherche" at bounding box center [1244, 73] width 127 height 33
click at [1245, 73] on font "Chercher" at bounding box center [1243, 73] width 63 height 11
click at [1289, 128] on div "Tous les champs sont requis" at bounding box center [1224, 126] width 145 height 15
click at [504, 70] on input "**********" at bounding box center [468, 73] width 333 height 20
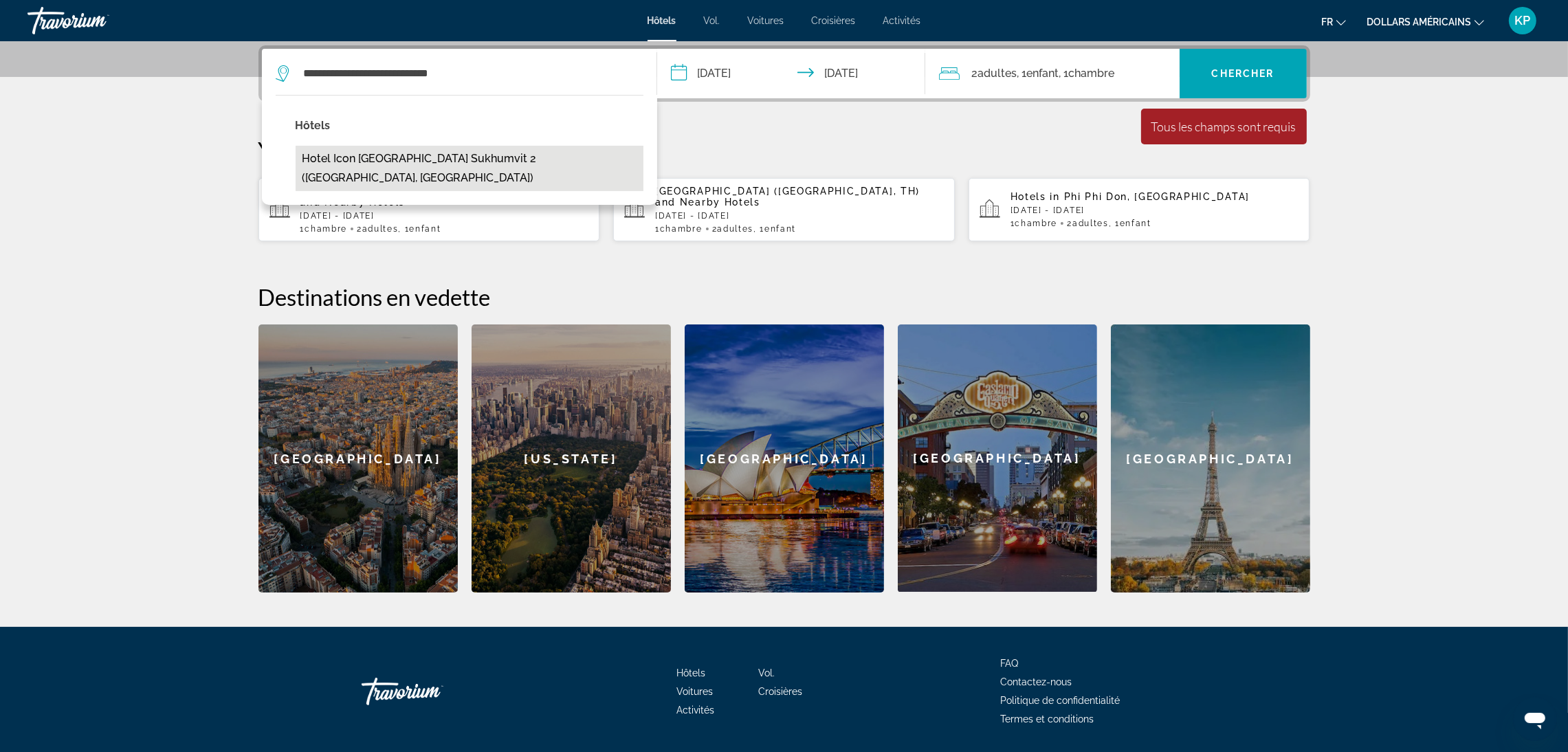
click at [531, 156] on button "Hotel Icon [GEOGRAPHIC_DATA] Sukhumvit 2 ([GEOGRAPHIC_DATA], [GEOGRAPHIC_DATA])" at bounding box center [469, 168] width 348 height 45
type input "**********"
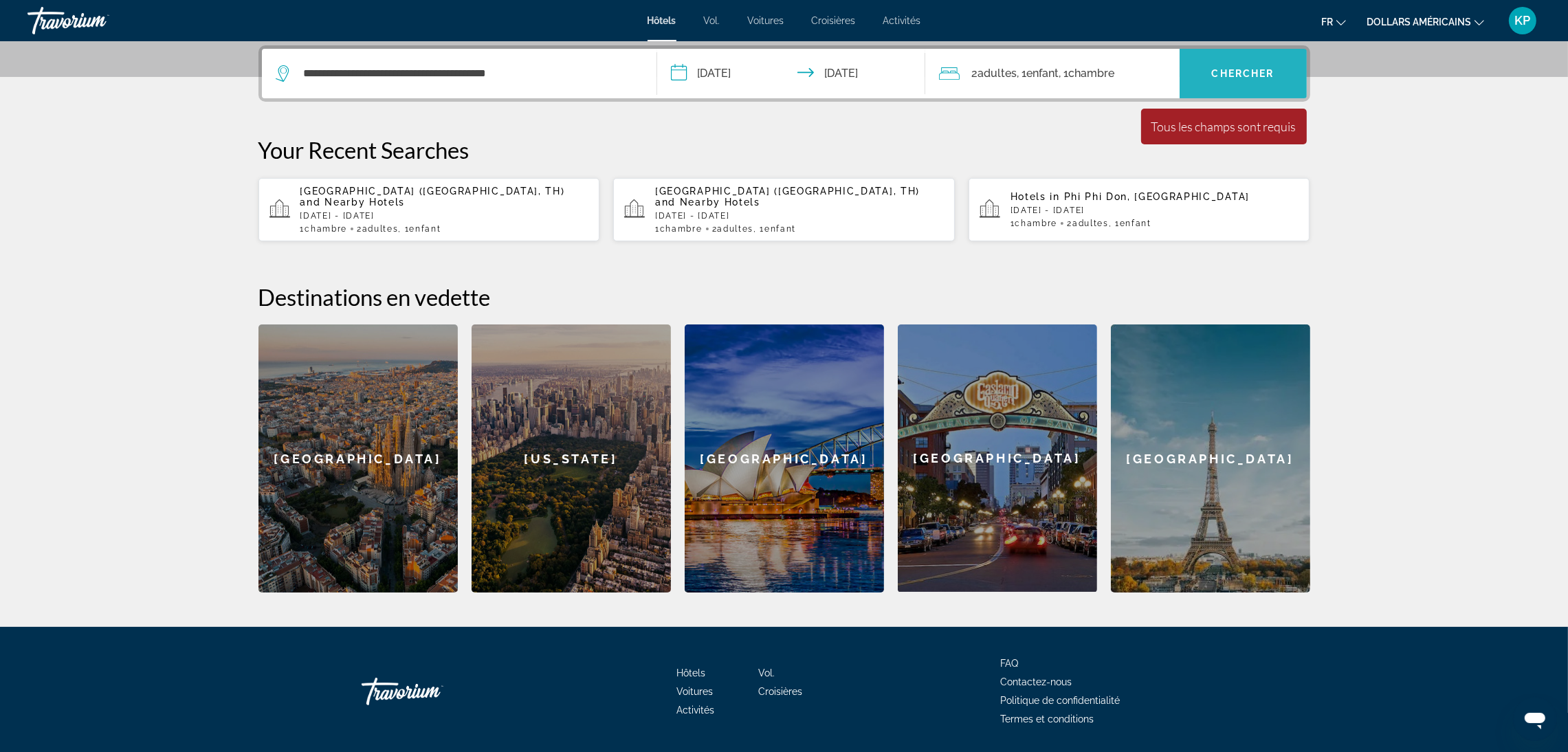
click at [1242, 76] on font "Chercher" at bounding box center [1243, 73] width 63 height 11
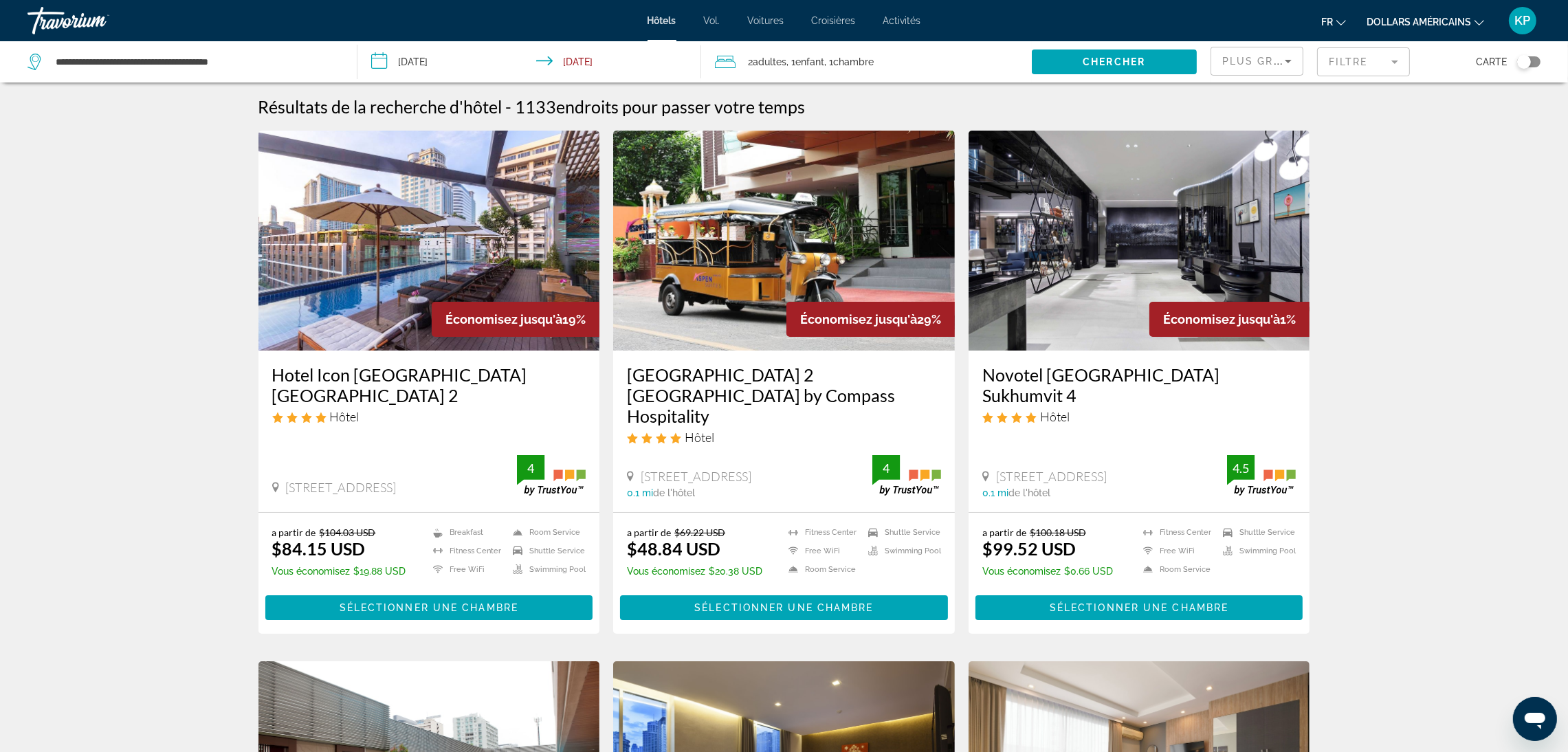
click at [1399, 33] on div "fr Anglais Espagnol Français italien Portugais russe dollars américains USD ($)…" at bounding box center [1238, 20] width 606 height 29
click at [1420, 17] on font "dollars américains" at bounding box center [1419, 22] width 104 height 11
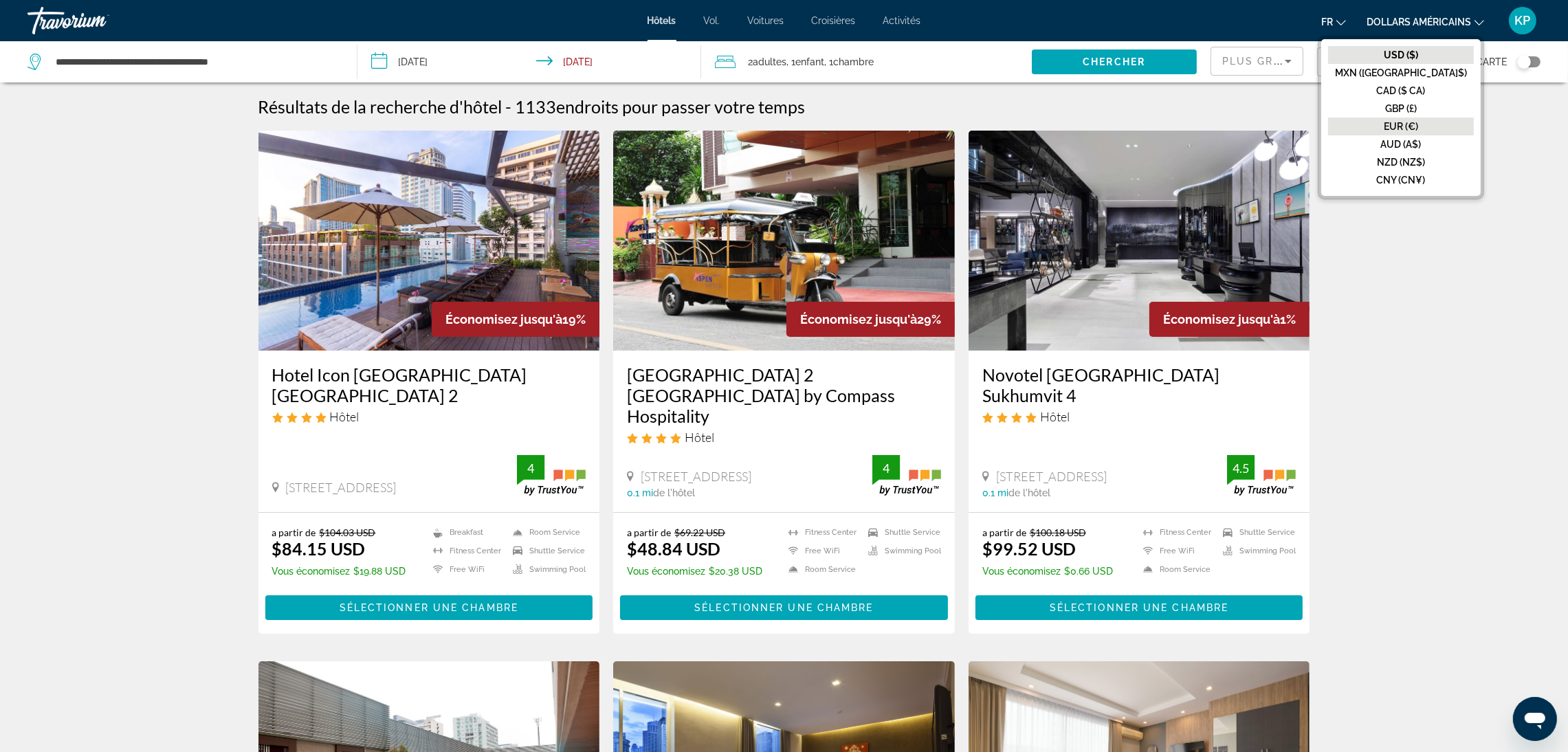
click at [1431, 132] on button "EUR (€)" at bounding box center [1401, 126] width 146 height 18
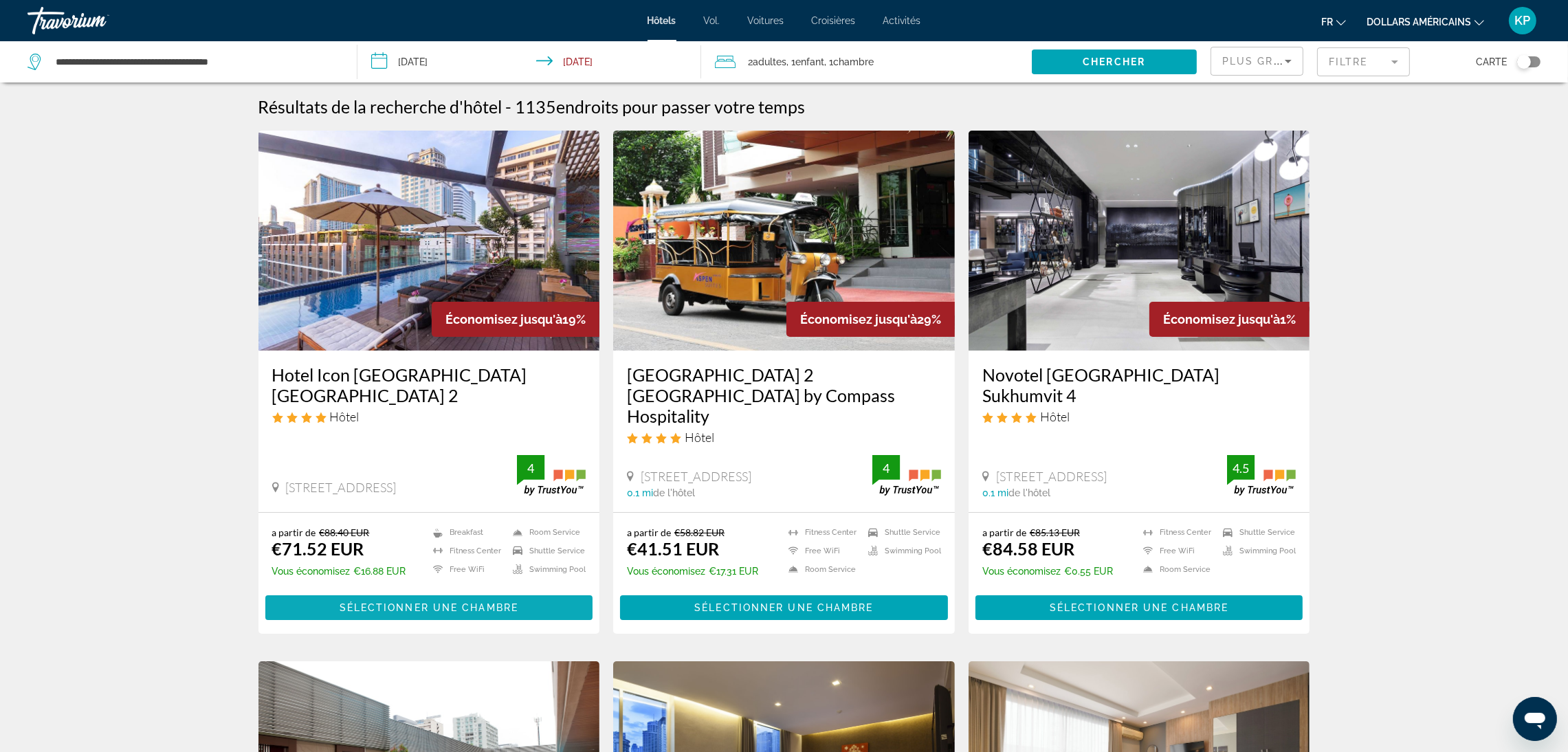
click at [431, 602] on span "Sélectionner une chambre" at bounding box center [429, 607] width 179 height 11
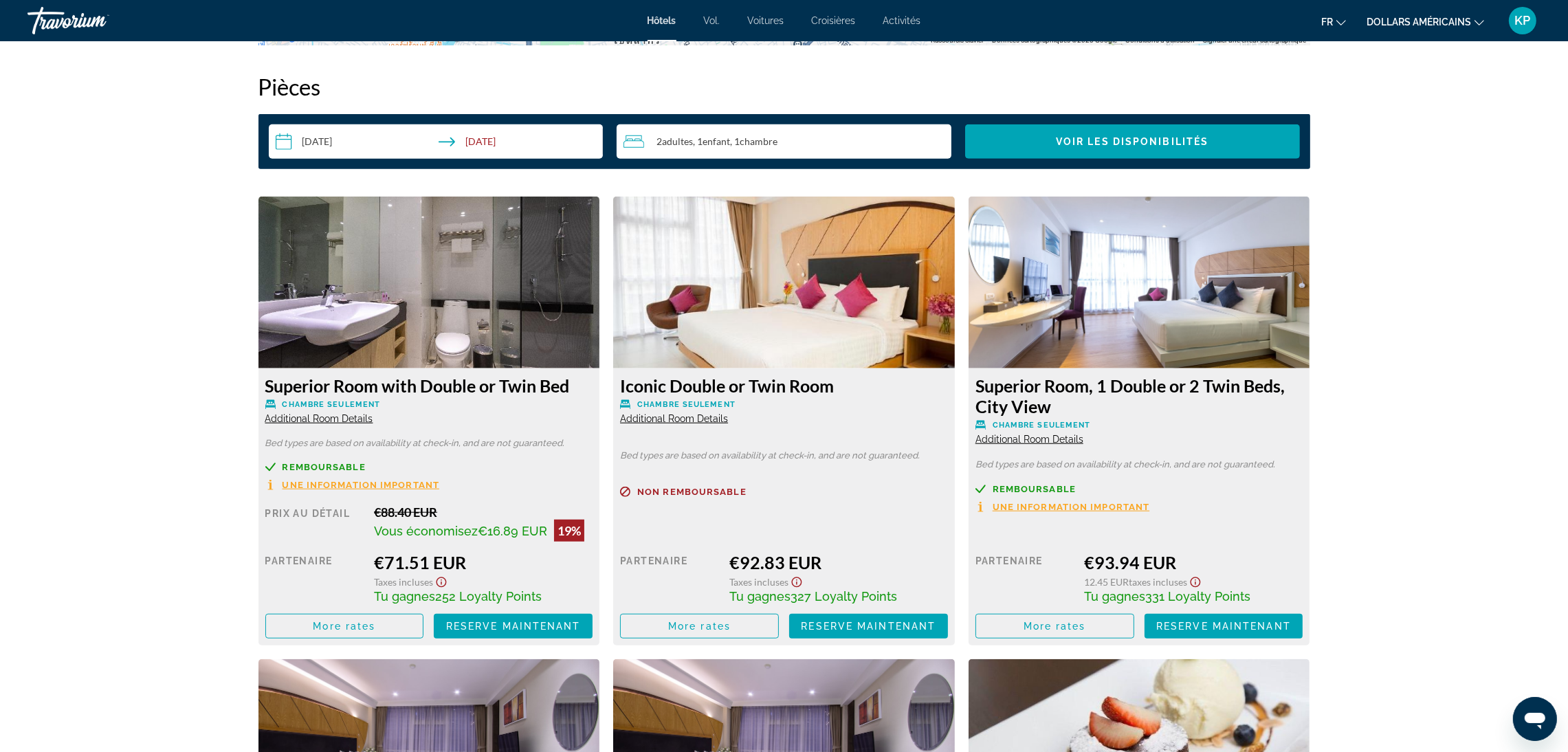
scroll to position [1752, 0]
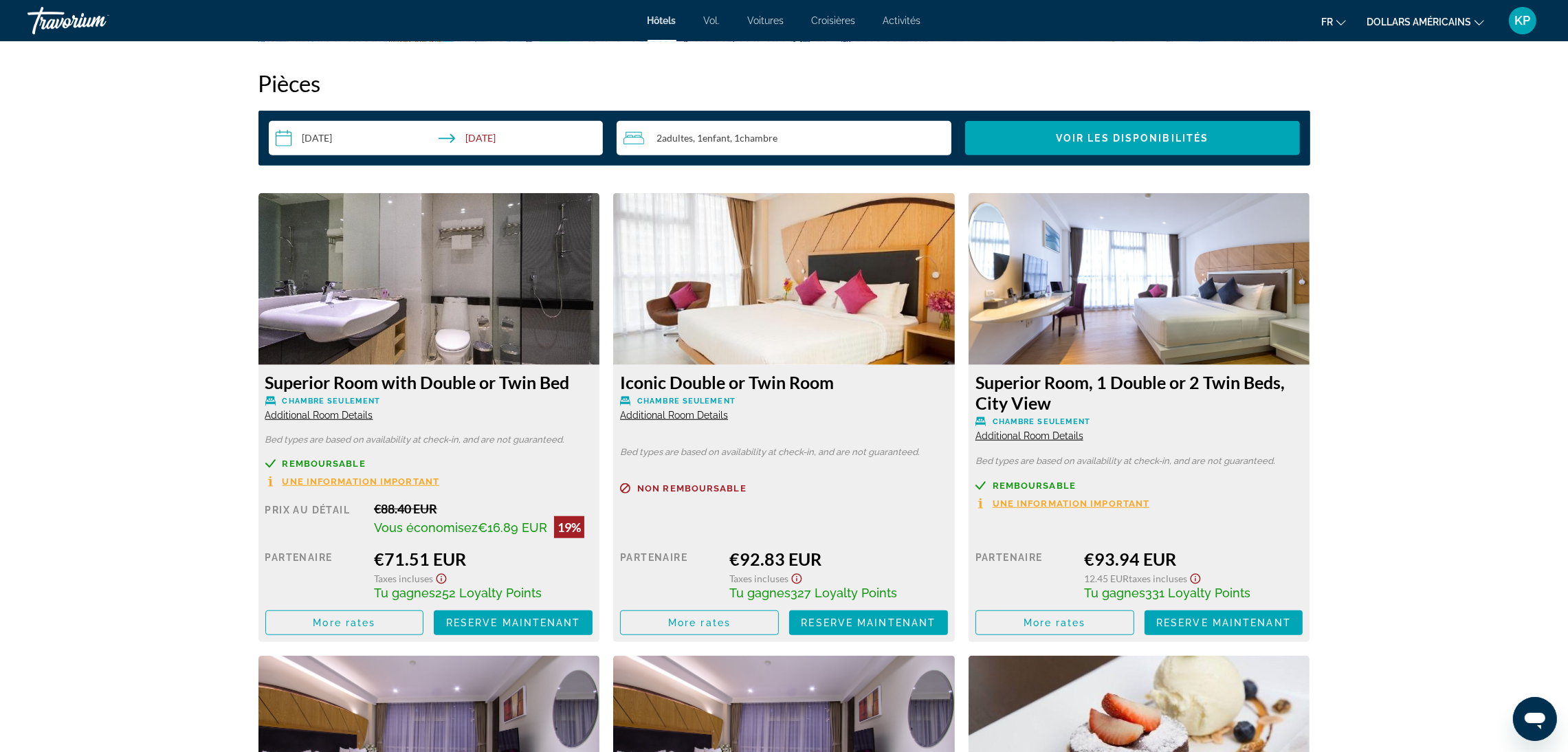
click at [348, 141] on input "**********" at bounding box center [438, 141] width 340 height 39
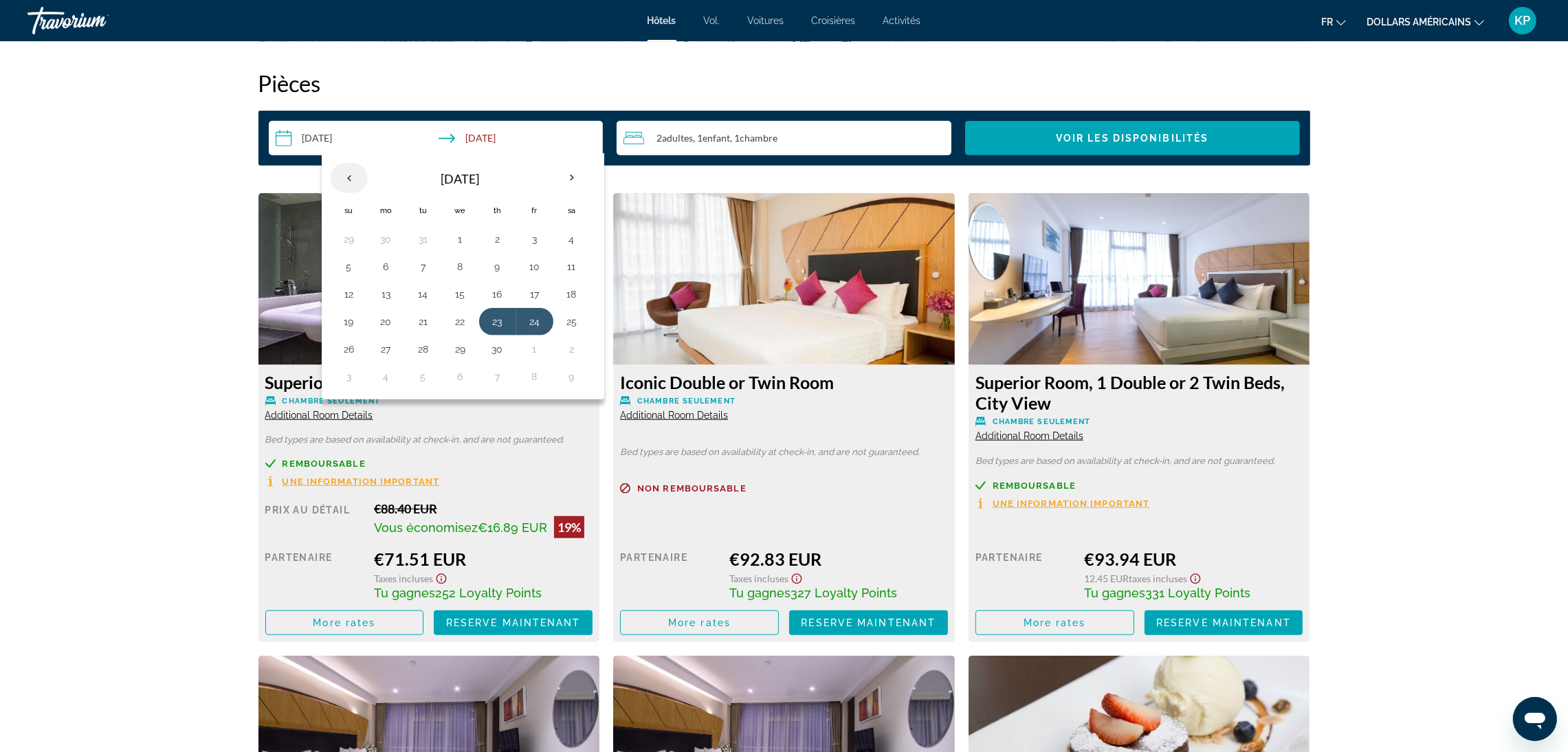
click at [347, 174] on th "Previous month" at bounding box center [349, 178] width 37 height 30
click at [575, 175] on th "Next month" at bounding box center [572, 178] width 37 height 30
click at [382, 301] on button "9" at bounding box center [386, 294] width 22 height 19
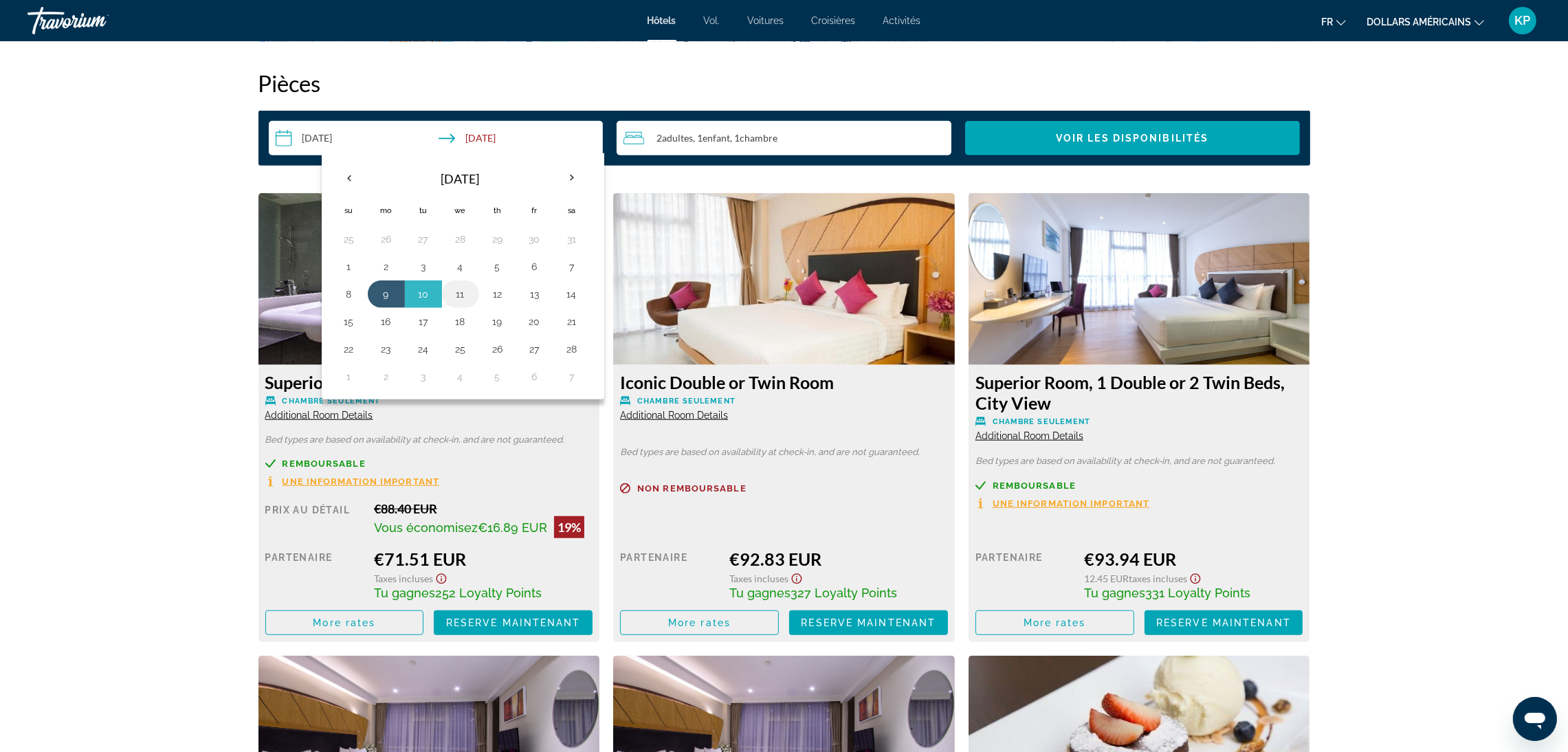
click at [464, 301] on button "11" at bounding box center [461, 294] width 22 height 19
type input "**********"
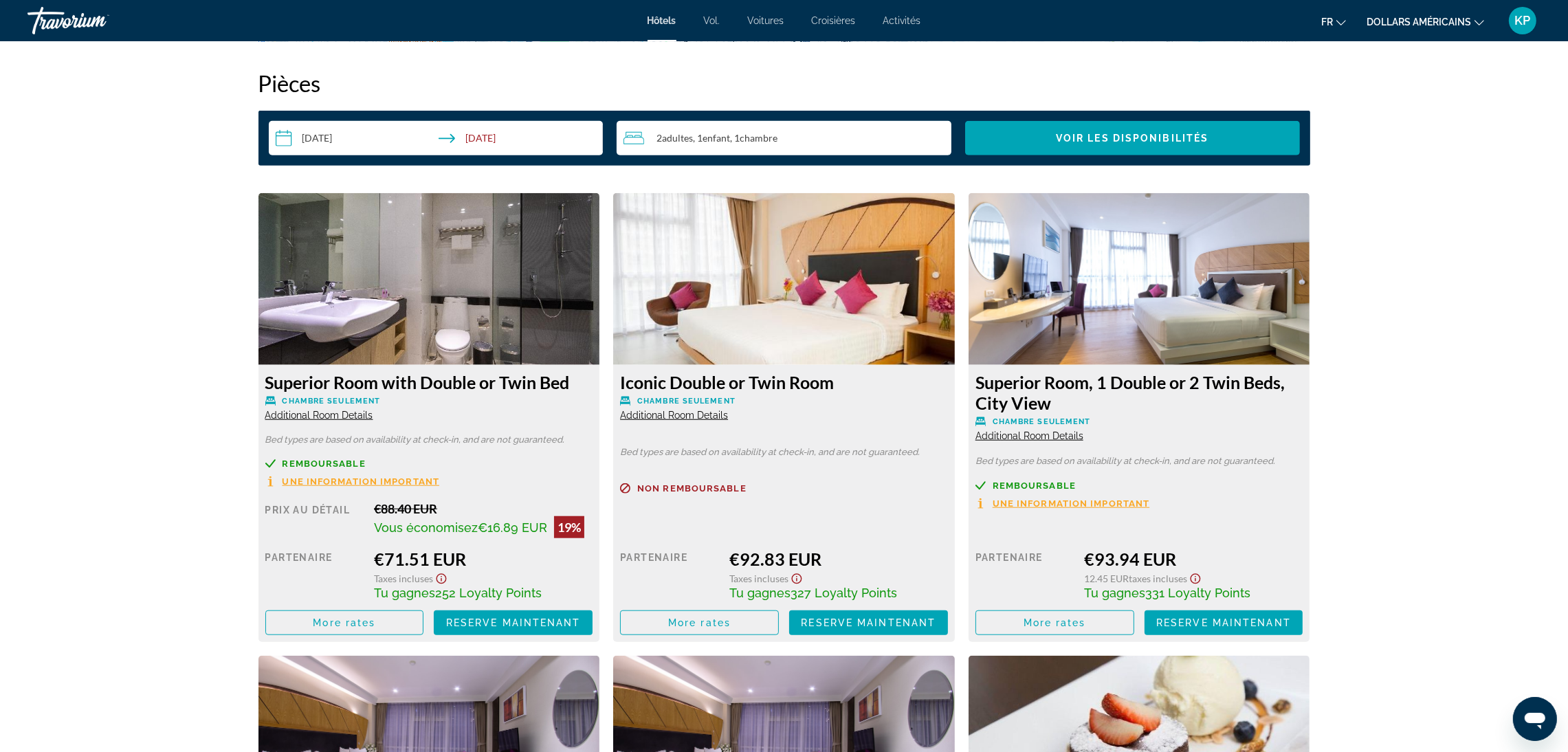
click at [1026, 156] on div "**********" at bounding box center [784, 138] width 1052 height 55
click at [1046, 122] on span "Search widget" at bounding box center [1132, 138] width 335 height 33
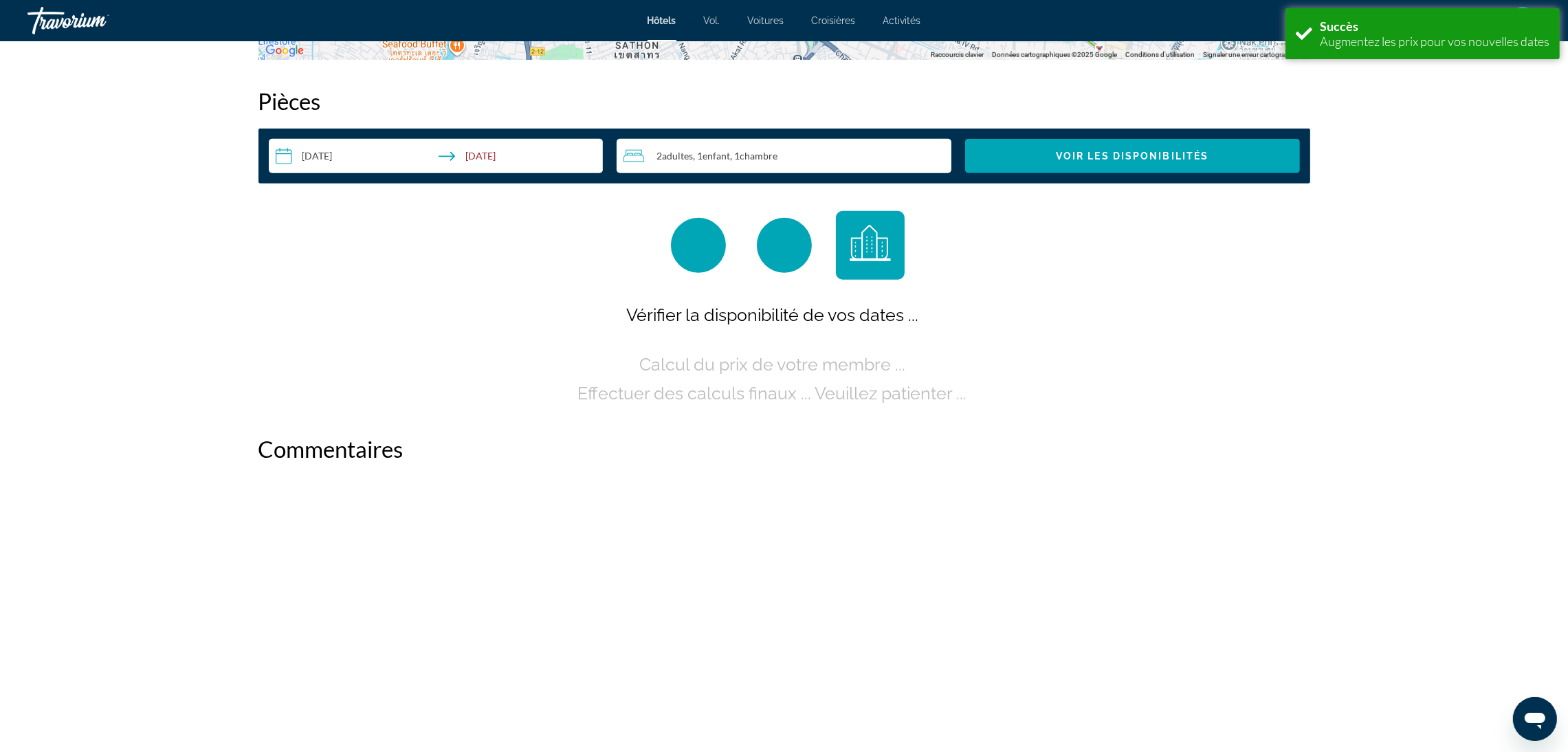
scroll to position [1739, 0]
